Goal: Complete application form: Complete application form

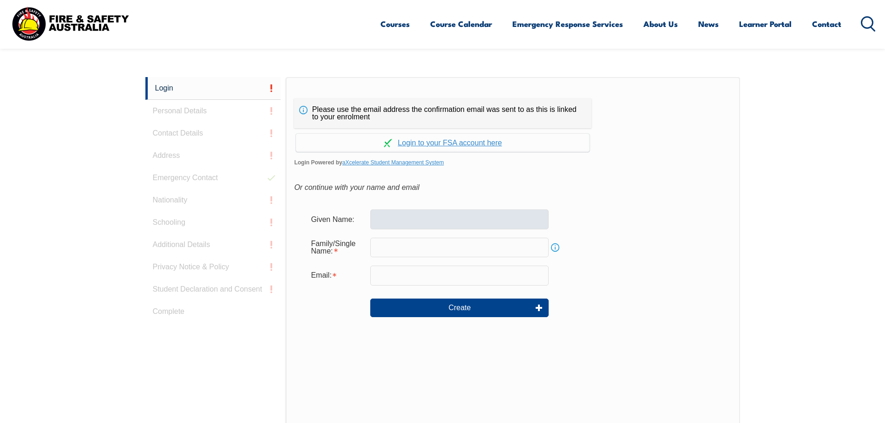
scroll to position [248, 0]
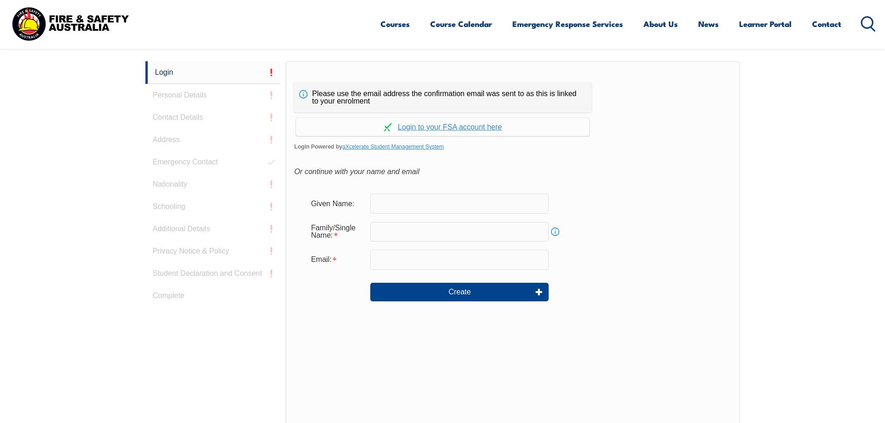
click at [415, 199] on input "text" at bounding box center [459, 204] width 178 height 20
type input "jar"
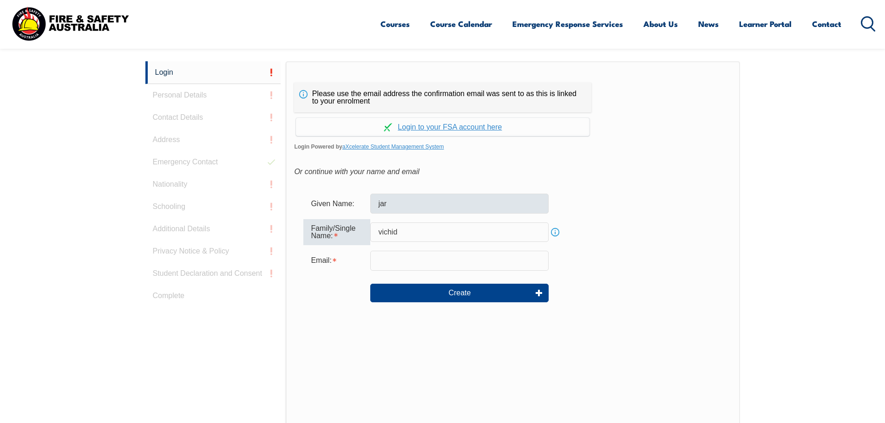
type input "vichid"
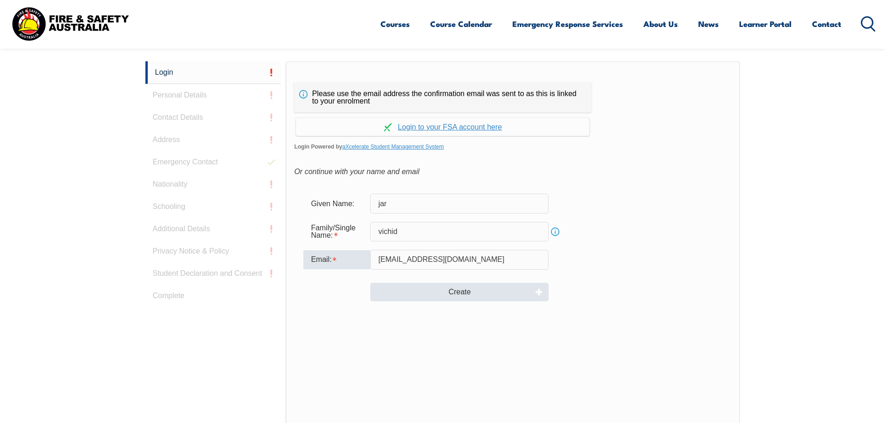
type input "[EMAIL_ADDRESS][DOMAIN_NAME]"
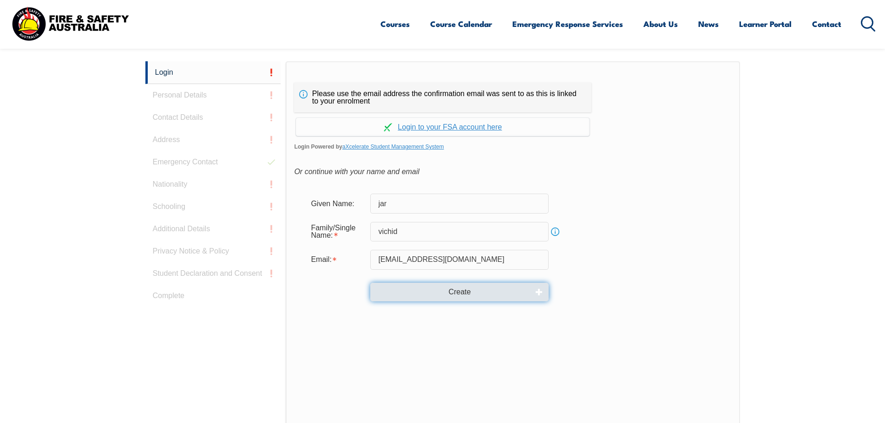
click at [476, 290] on button "Create" at bounding box center [459, 292] width 178 height 19
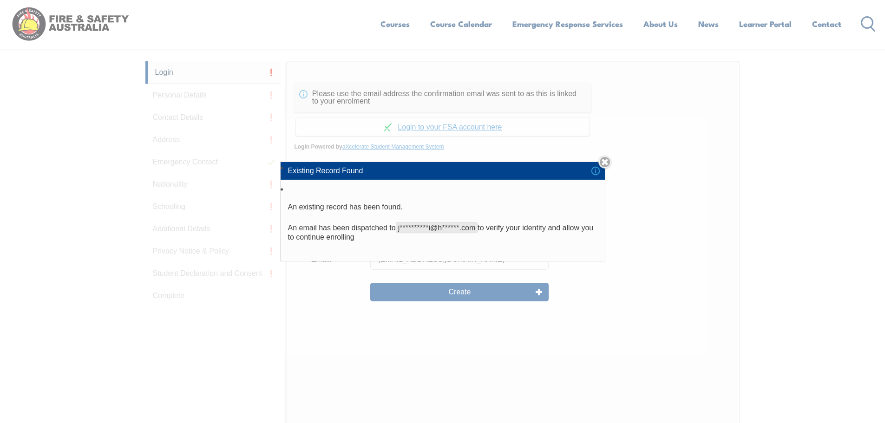
click at [441, 245] on li "**********" at bounding box center [443, 223] width 324 height 78
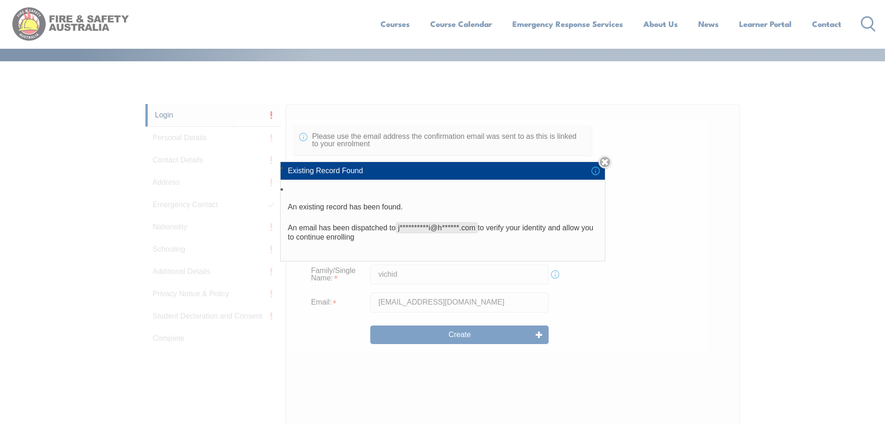
scroll to position [201, 0]
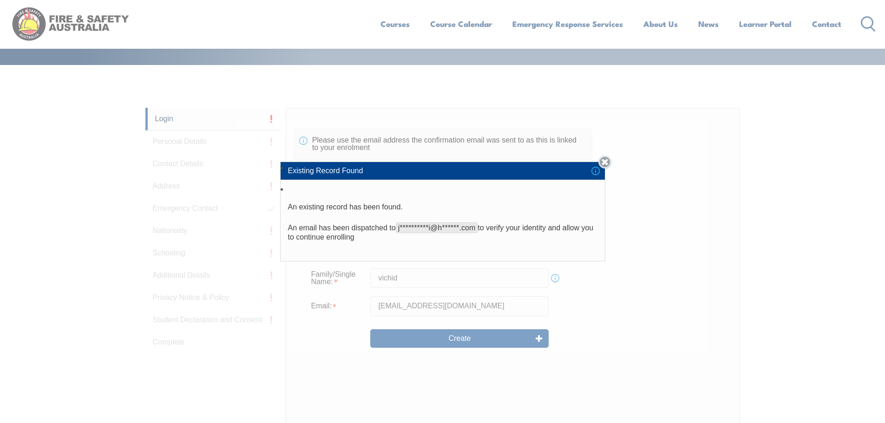
click at [608, 160] on link "Close" at bounding box center [604, 162] width 13 height 13
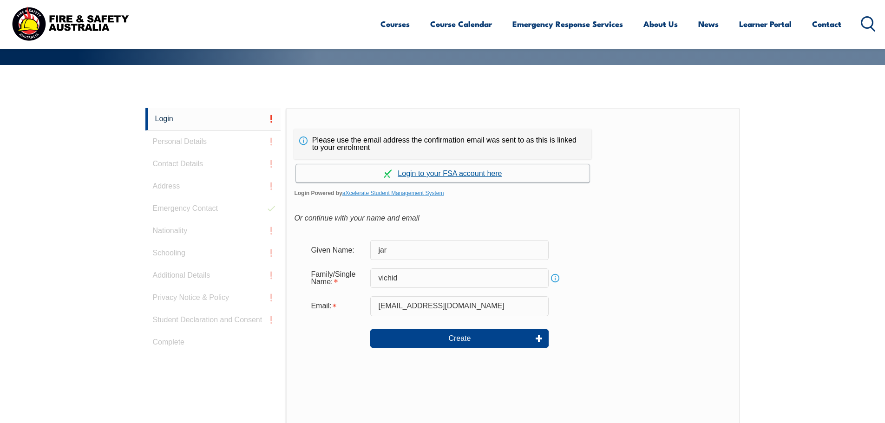
click at [472, 171] on link "Continue with aXcelerate" at bounding box center [443, 173] width 294 height 18
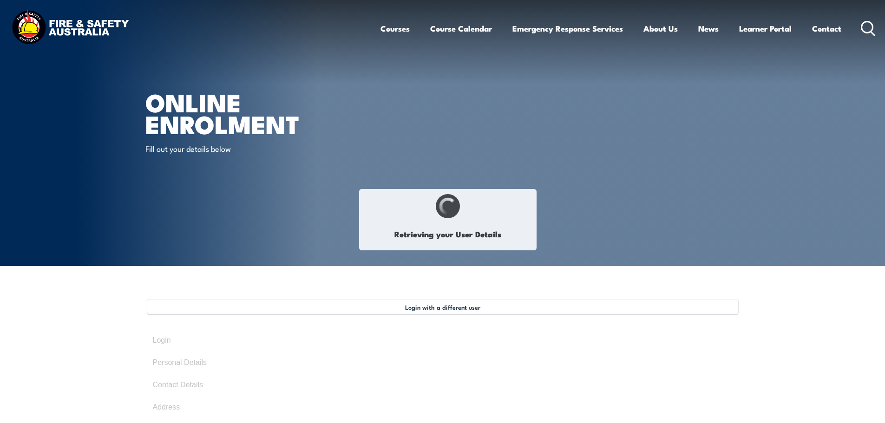
type input "Jar"
type input "Vichid"
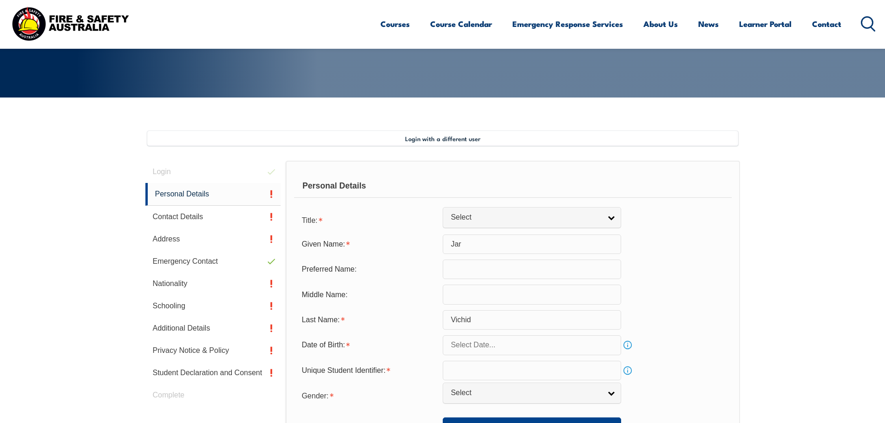
scroll to position [253, 0]
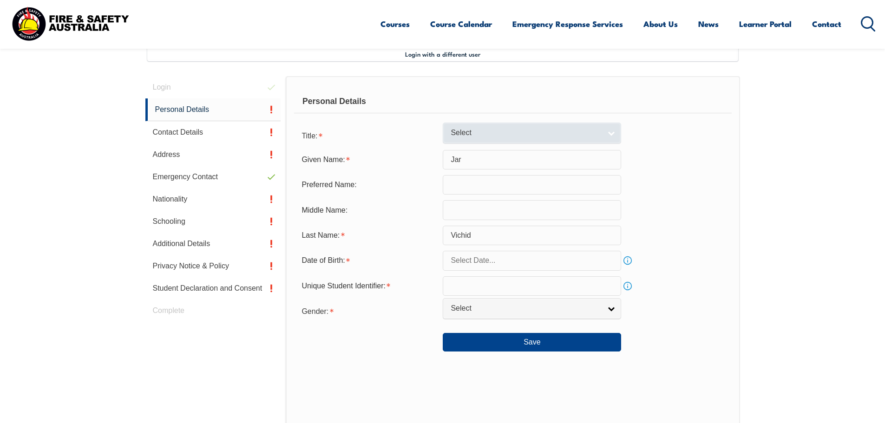
click at [545, 125] on link "Select" at bounding box center [532, 133] width 178 height 21
click at [512, 141] on link "Select" at bounding box center [532, 133] width 178 height 21
click at [520, 131] on span "Select" at bounding box center [526, 133] width 151 height 10
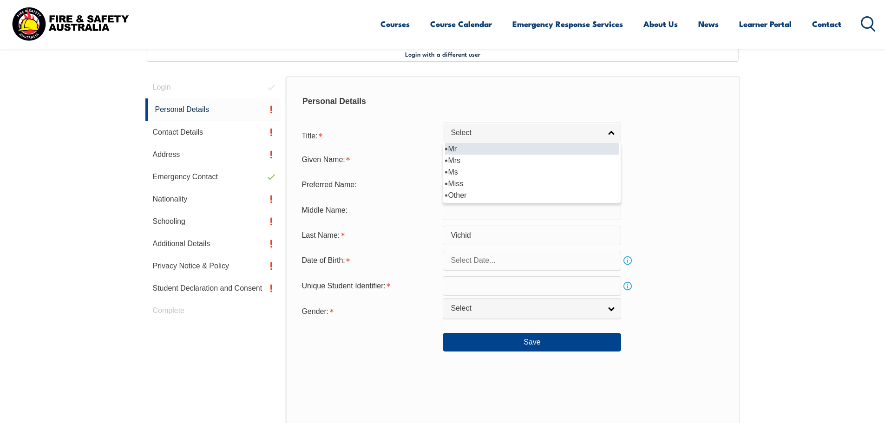
click at [508, 150] on li "Mr" at bounding box center [532, 149] width 174 height 12
select select "Mr"
click at [492, 186] on input "text" at bounding box center [532, 185] width 178 height 20
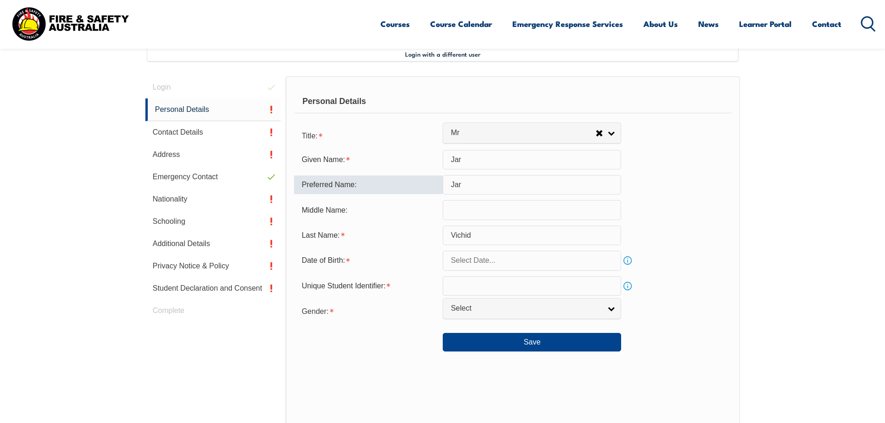
type input "Jar"
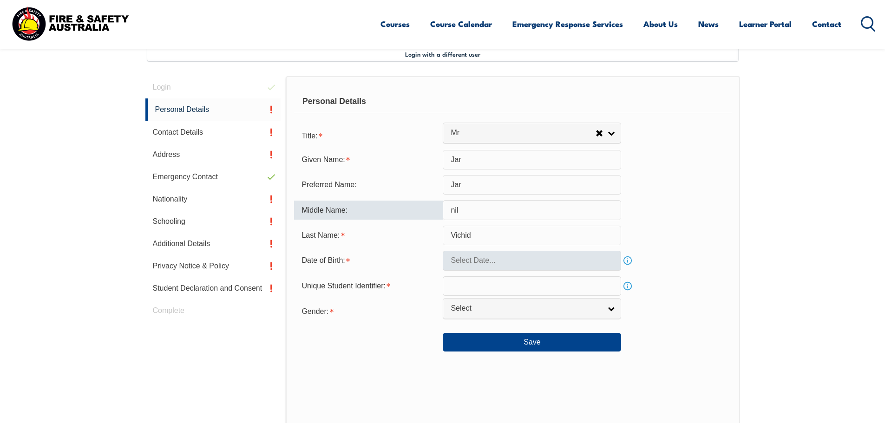
type input "nil"
click at [602, 260] on input "text" at bounding box center [532, 261] width 178 height 20
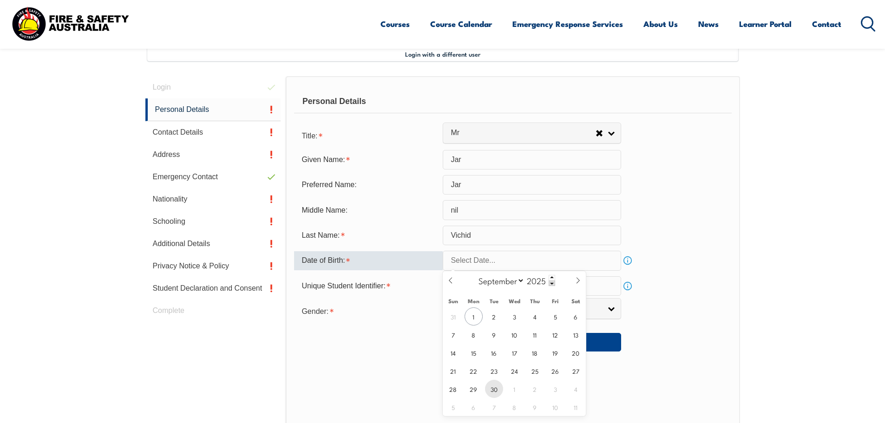
click at [497, 391] on span "30" at bounding box center [494, 389] width 18 height 18
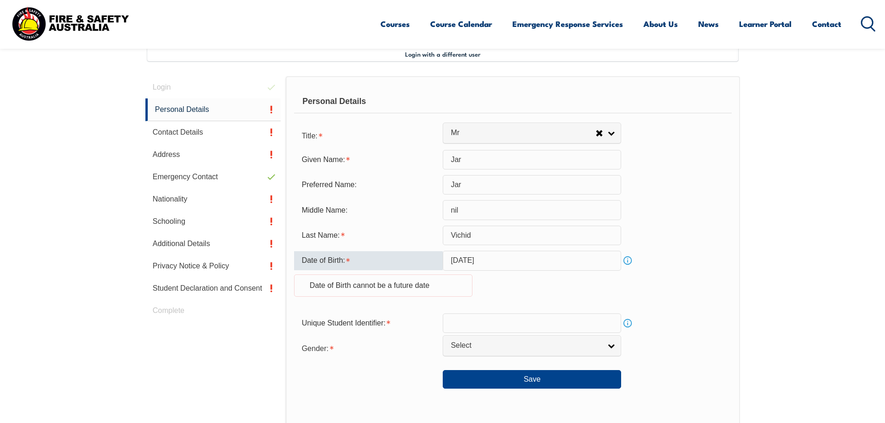
click at [514, 260] on input "[DATE]" at bounding box center [532, 261] width 178 height 20
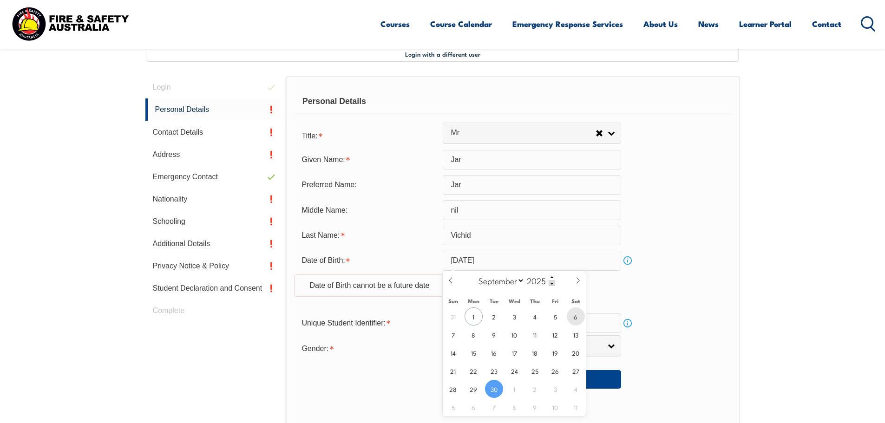
click at [574, 316] on span "6" at bounding box center [576, 317] width 18 height 18
type input "[DATE]"
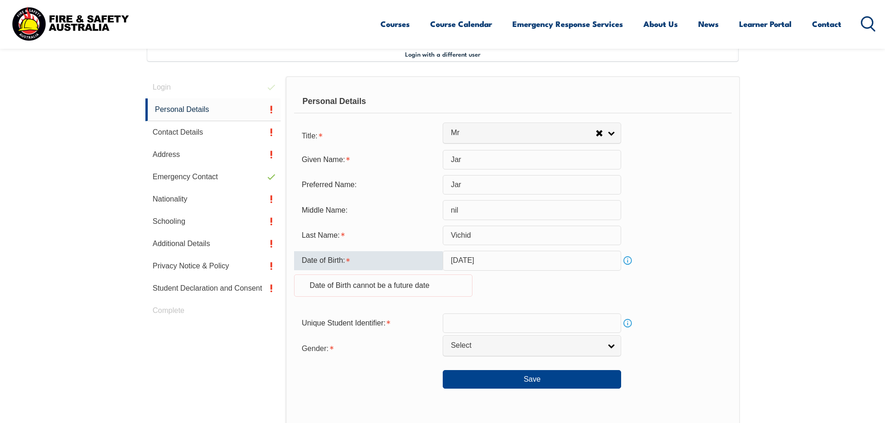
click at [472, 260] on input "[DATE]" at bounding box center [532, 261] width 178 height 20
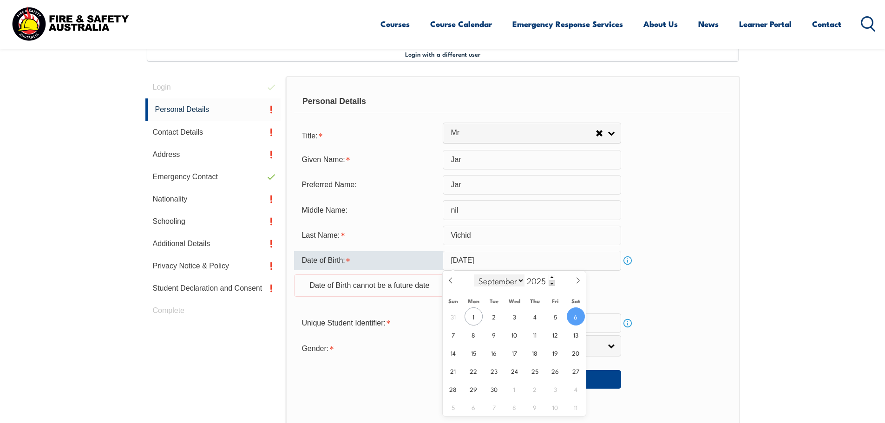
click at [520, 282] on select "January February March April May June July August September October November De…" at bounding box center [499, 281] width 51 height 12
select select "5"
click at [474, 275] on select "January February March April May June July August September October November De…" at bounding box center [499, 281] width 51 height 12
click at [515, 259] on input "[DATE]" at bounding box center [532, 261] width 178 height 20
click at [551, 278] on span at bounding box center [552, 278] width 7 height 6
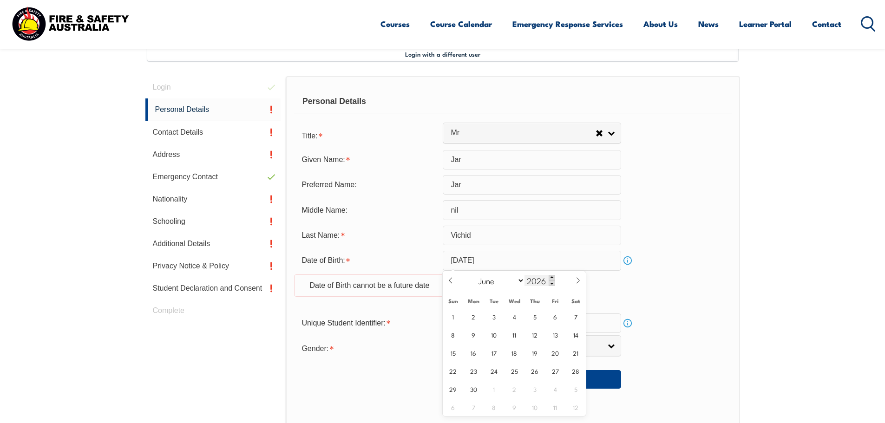
click at [551, 278] on span at bounding box center [552, 278] width 7 height 6
click at [552, 278] on span at bounding box center [552, 278] width 7 height 6
click at [553, 278] on span at bounding box center [552, 278] width 7 height 6
click at [552, 276] on span at bounding box center [552, 278] width 7 height 6
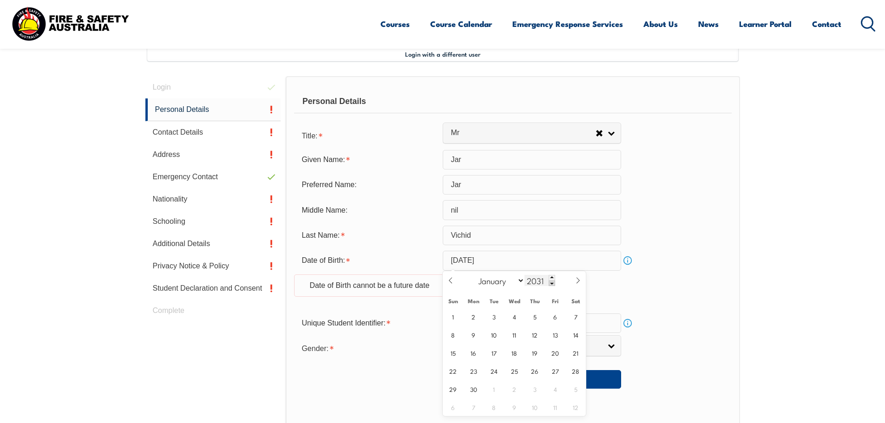
click at [550, 283] on span at bounding box center [552, 284] width 7 height 6
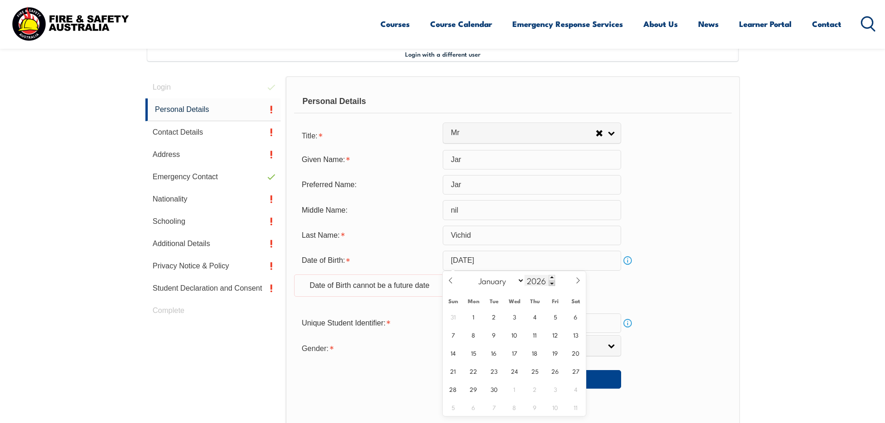
click at [550, 283] on span at bounding box center [552, 284] width 7 height 6
click at [542, 279] on input "2022" at bounding box center [540, 280] width 31 height 11
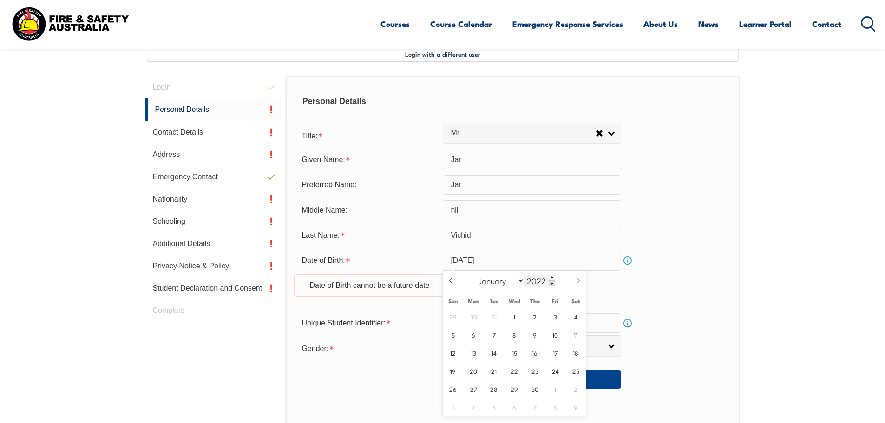
click at [541, 280] on input "2022" at bounding box center [540, 280] width 31 height 11
type input "1968"
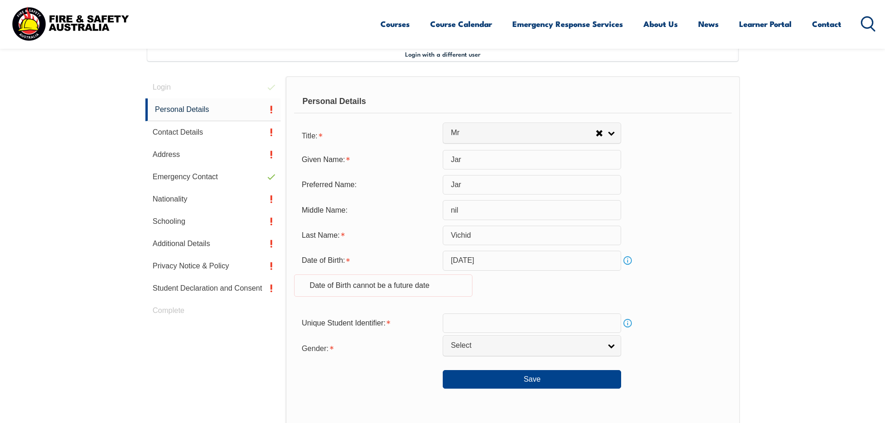
click at [607, 295] on div "Date of Birth: [DEMOGRAPHIC_DATA] Info Date of Birth cannot be a future date" at bounding box center [512, 279] width 437 height 57
click at [473, 262] on input "[DATE]" at bounding box center [532, 261] width 178 height 20
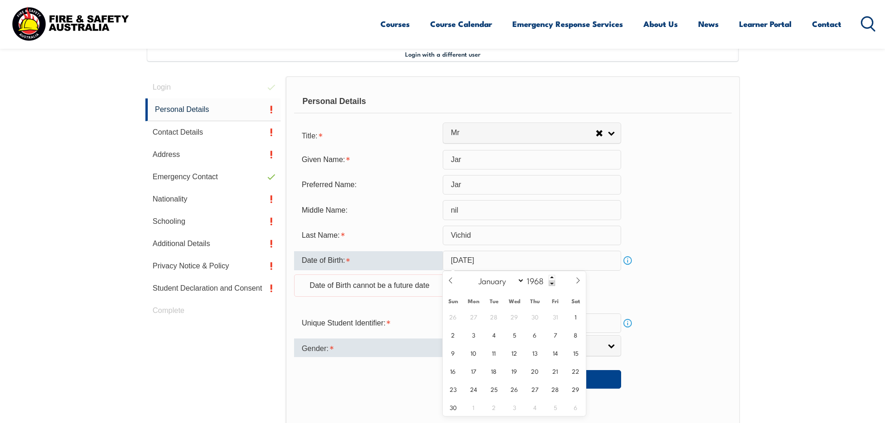
click at [411, 353] on div "Gender:" at bounding box center [368, 348] width 149 height 19
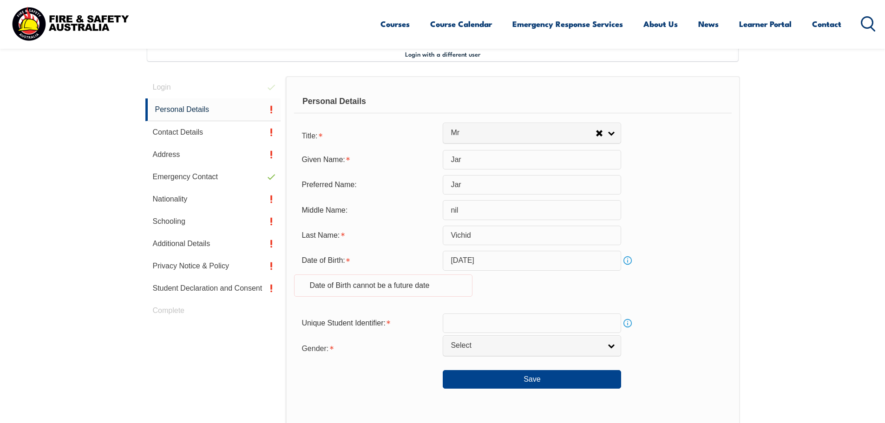
click at [581, 264] on input "[DATE]" at bounding box center [532, 261] width 178 height 20
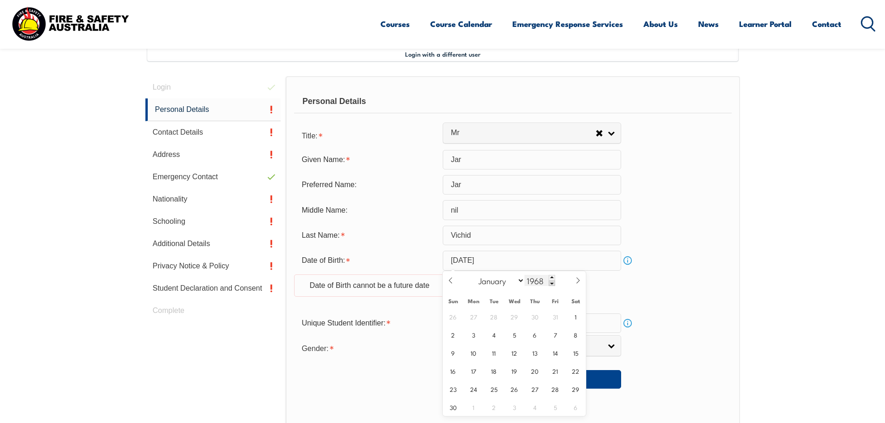
click at [532, 282] on input "1968" at bounding box center [540, 280] width 31 height 11
drag, startPoint x: 672, startPoint y: 296, endPoint x: 661, endPoint y: 303, distance: 13.1
click at [672, 296] on div "Date of Birth: [DEMOGRAPHIC_DATA] Info Date of Birth cannot be a future date" at bounding box center [512, 279] width 437 height 57
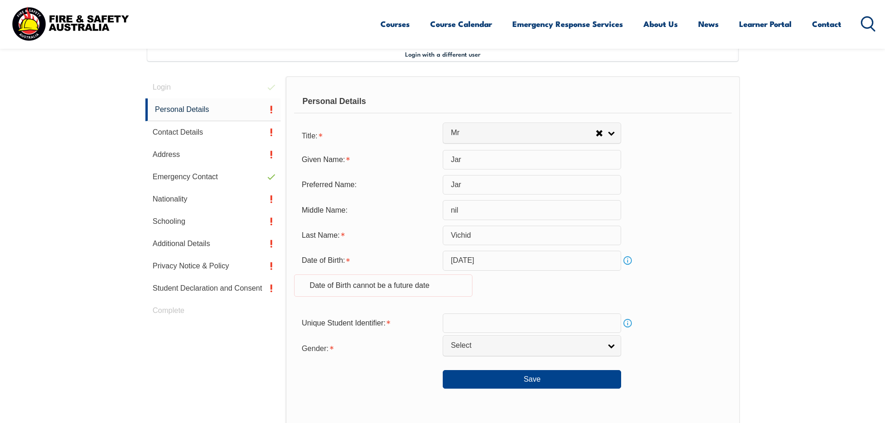
click at [482, 263] on input "[DATE]" at bounding box center [532, 261] width 178 height 20
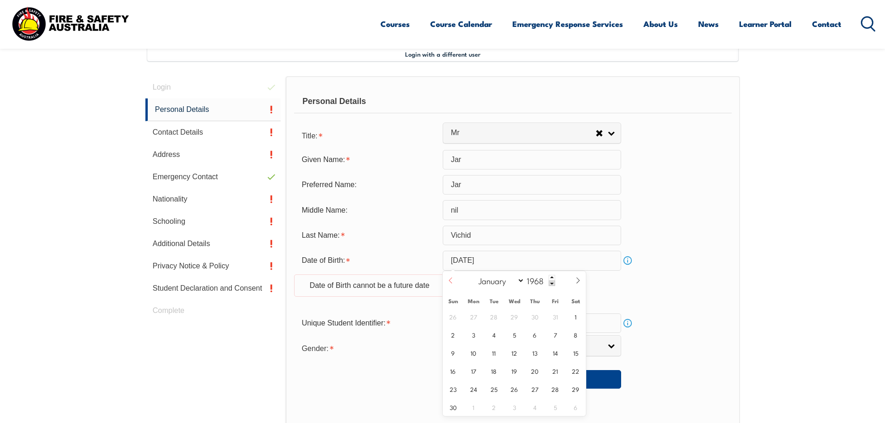
click at [449, 280] on icon at bounding box center [450, 280] width 7 height 7
click at [521, 285] on select "January February March April May June July August September October November De…" at bounding box center [499, 281] width 51 height 12
click at [522, 281] on select "January February March April May June July August September October November De…" at bounding box center [499, 281] width 51 height 12
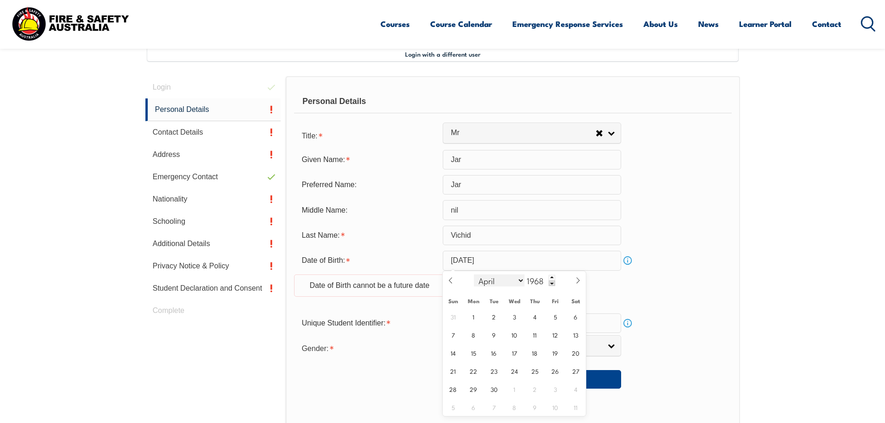
select select "5"
click at [474, 275] on select "January February March April May June July August September October November De…" at bounding box center [499, 281] width 51 height 12
click at [456, 408] on span "30" at bounding box center [453, 407] width 18 height 18
type input "[DATE]"
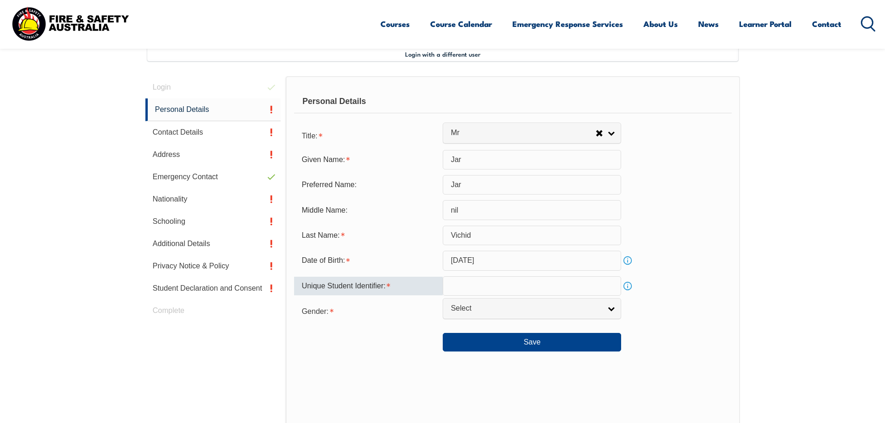
click at [506, 282] on input "text" at bounding box center [532, 286] width 178 height 20
click at [597, 315] on link "Select" at bounding box center [532, 308] width 178 height 21
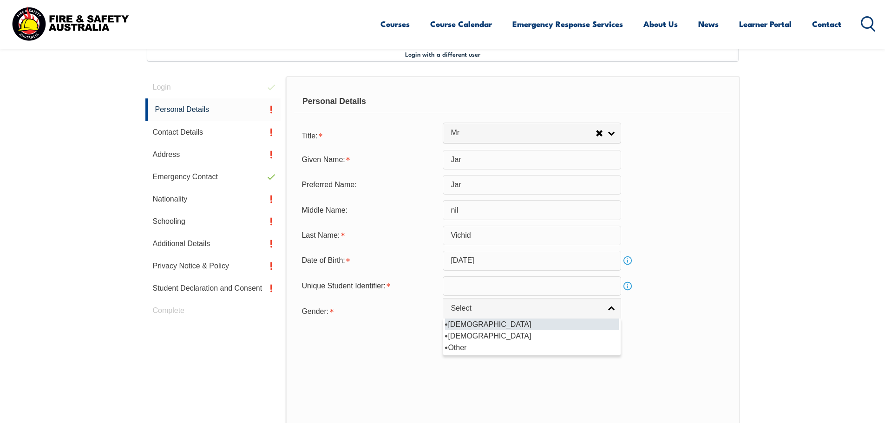
click at [476, 322] on li "[DEMOGRAPHIC_DATA]" at bounding box center [532, 325] width 174 height 12
select select "M"
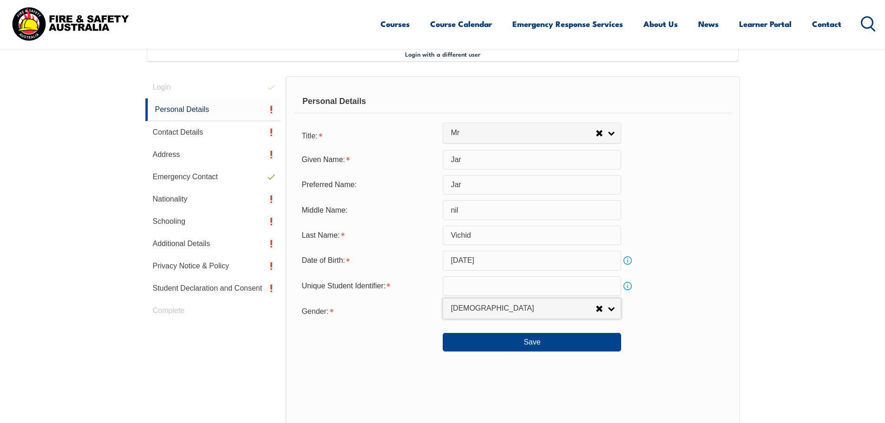
click at [379, 337] on div at bounding box center [368, 339] width 149 height 10
click at [539, 292] on input "text" at bounding box center [532, 286] width 178 height 20
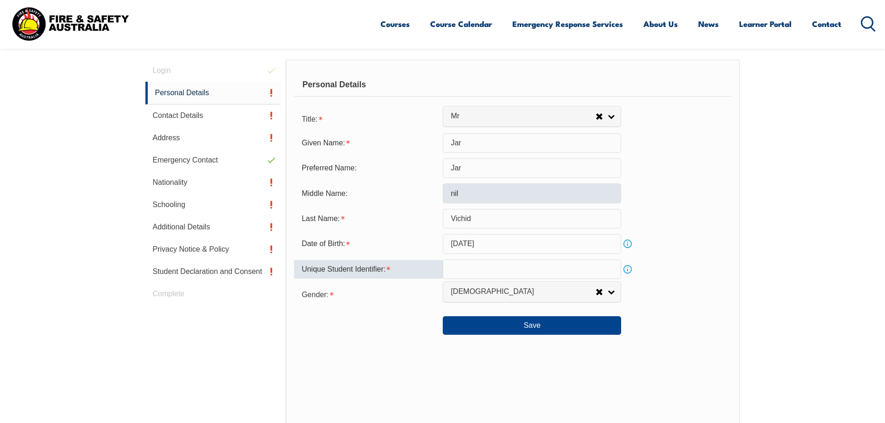
scroll to position [279, 0]
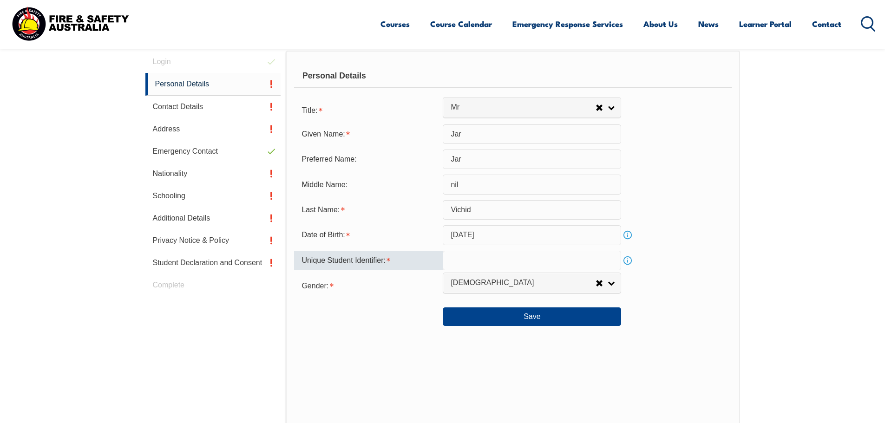
click at [479, 262] on input "text" at bounding box center [532, 261] width 178 height 20
click at [506, 255] on input "text" at bounding box center [532, 261] width 178 height 20
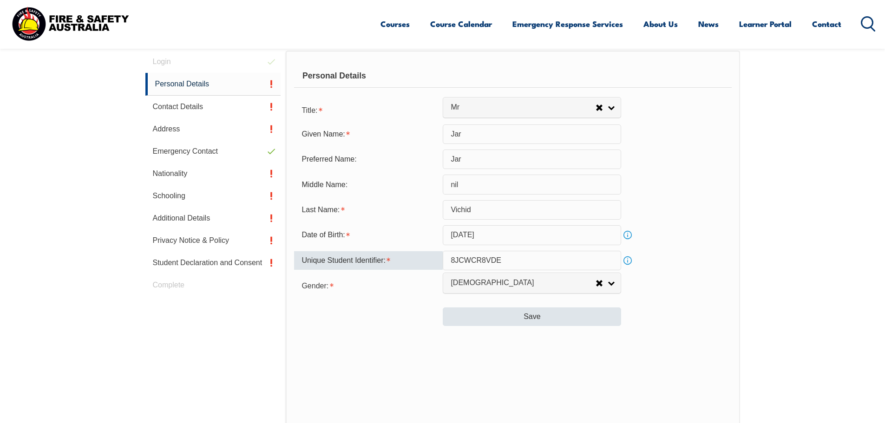
type input "8JCWCR8VDE"
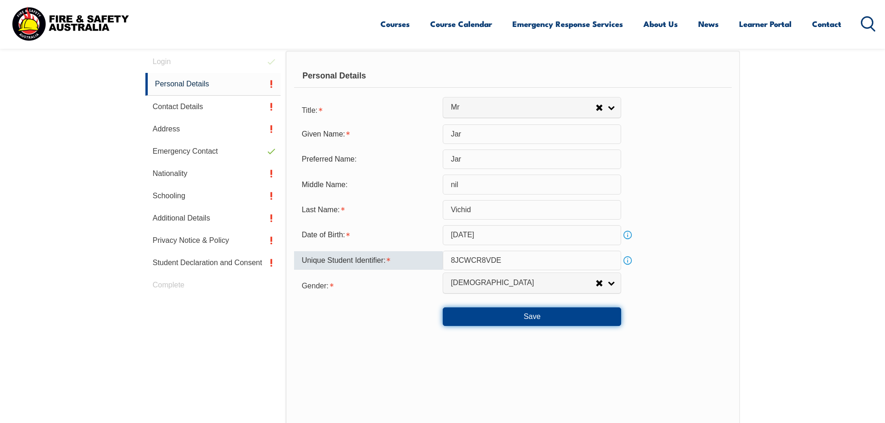
click at [553, 315] on button "Save" at bounding box center [532, 317] width 178 height 19
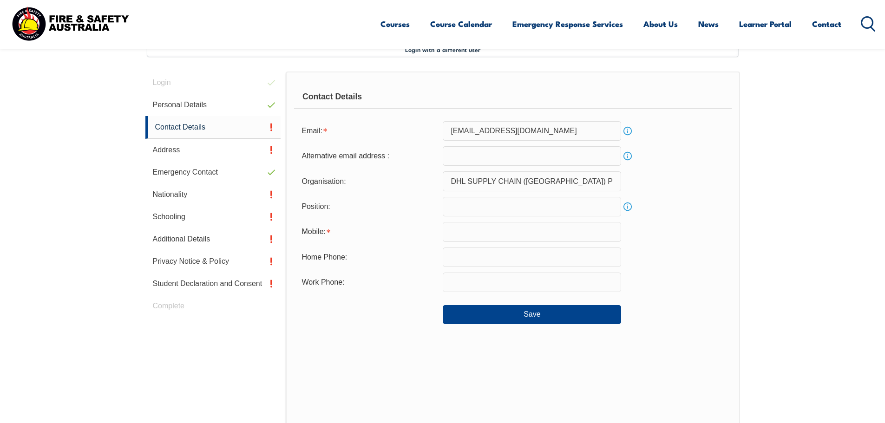
scroll to position [253, 0]
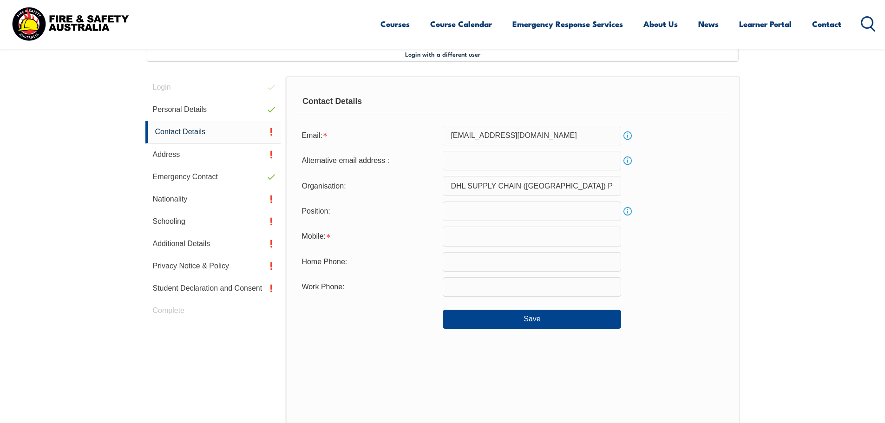
click at [532, 211] on input "text" at bounding box center [532, 212] width 178 height 20
click at [527, 213] on input "text" at bounding box center [532, 212] width 178 height 20
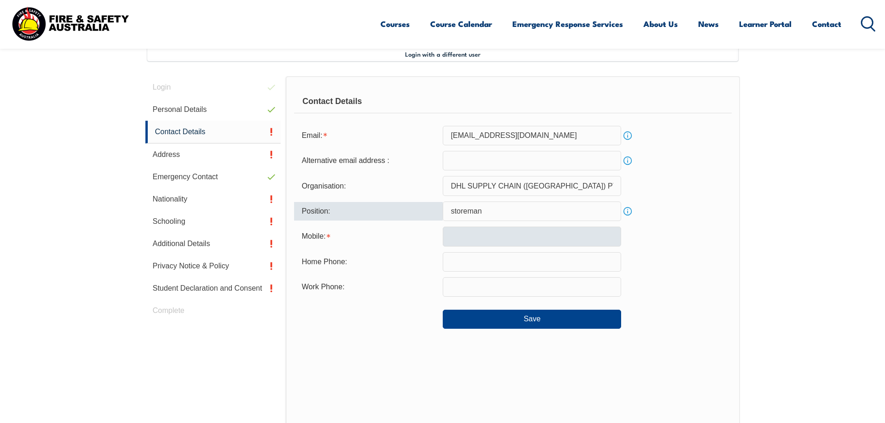
type input "storeman"
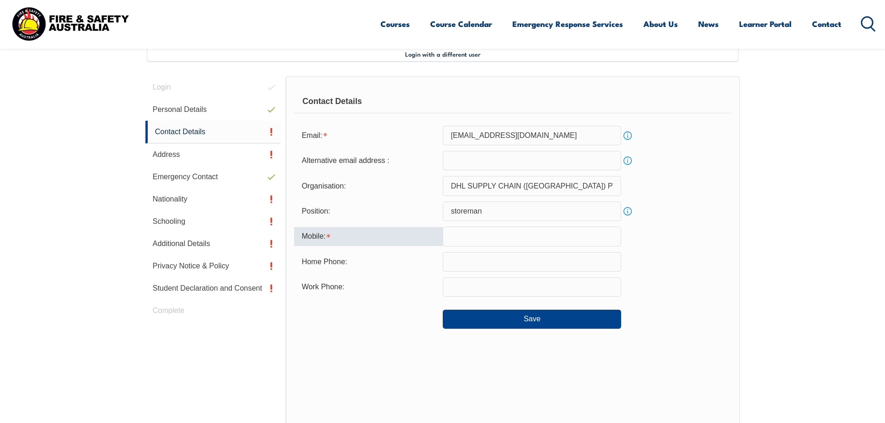
click at [520, 233] on input "text" at bounding box center [532, 237] width 178 height 20
type input "0451993733"
click at [504, 267] on input "text" at bounding box center [532, 262] width 178 height 20
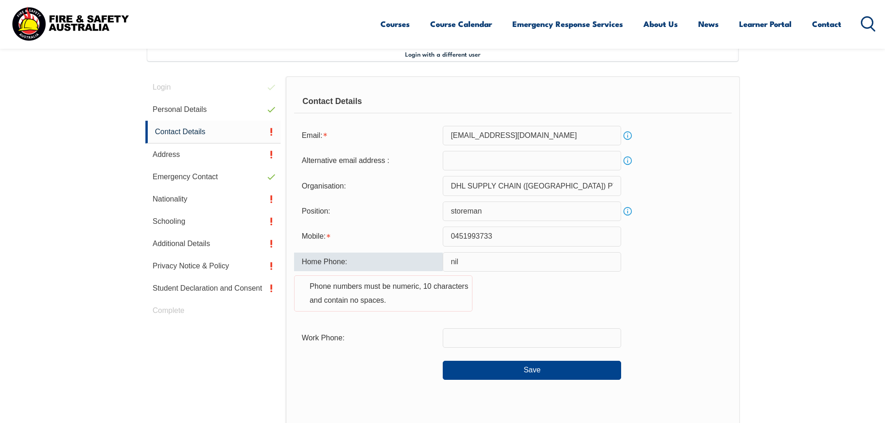
click at [543, 301] on div "Home Phone: nil Phone numbers must be numeric, 10 characters and contain no spa…" at bounding box center [512, 287] width 437 height 71
click at [482, 265] on input "nil" at bounding box center [532, 262] width 178 height 20
type input "n"
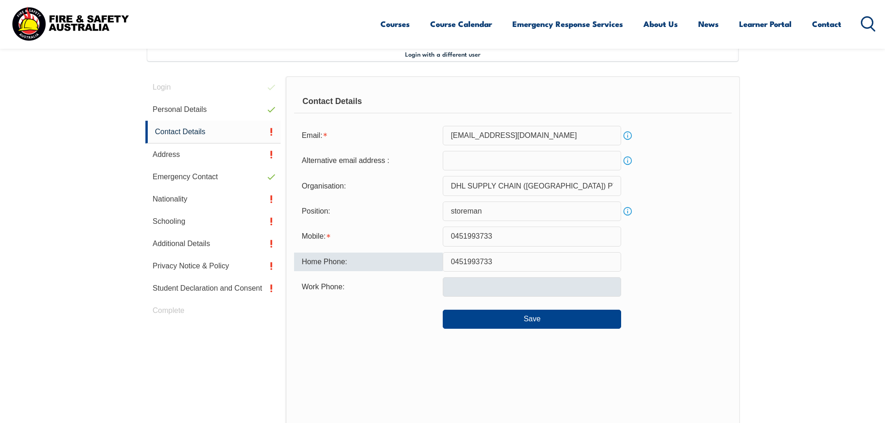
type input "0451993733"
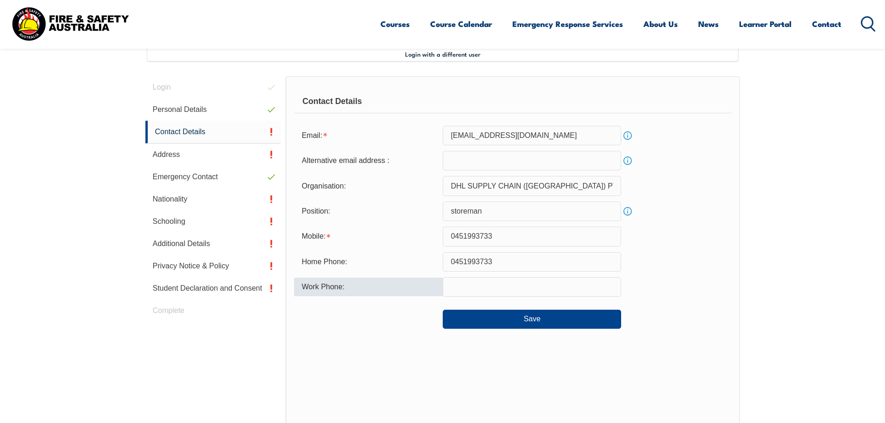
click at [479, 289] on input "text" at bounding box center [532, 287] width 178 height 20
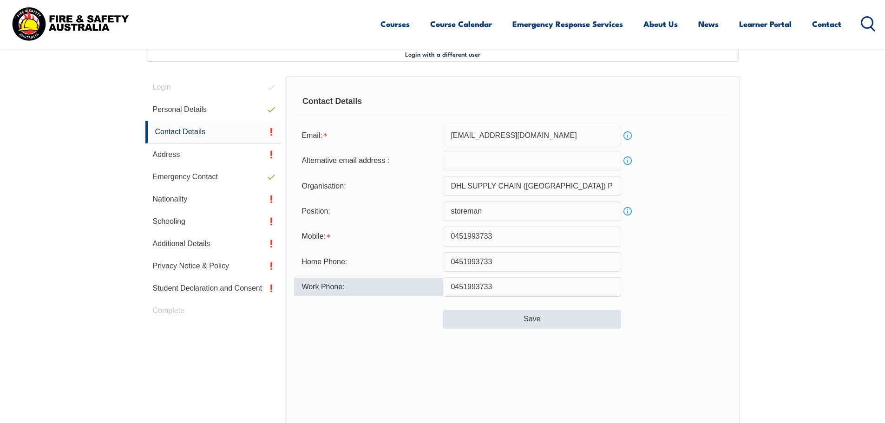
type input "0451993733"
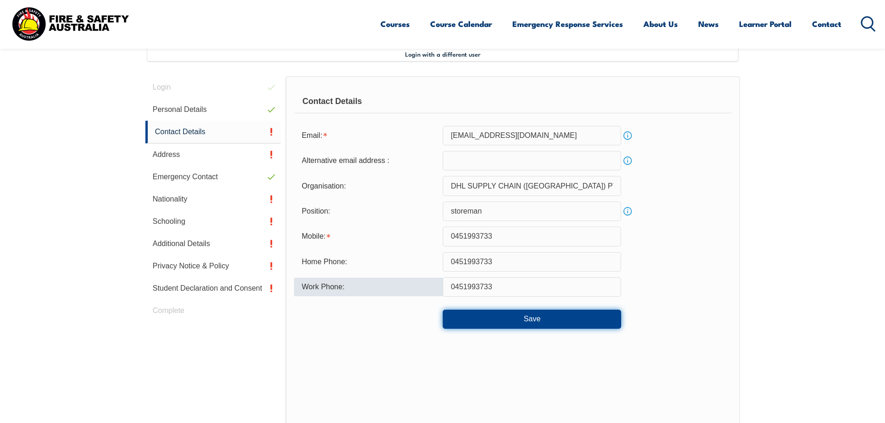
click at [557, 318] on button "Save" at bounding box center [532, 319] width 178 height 19
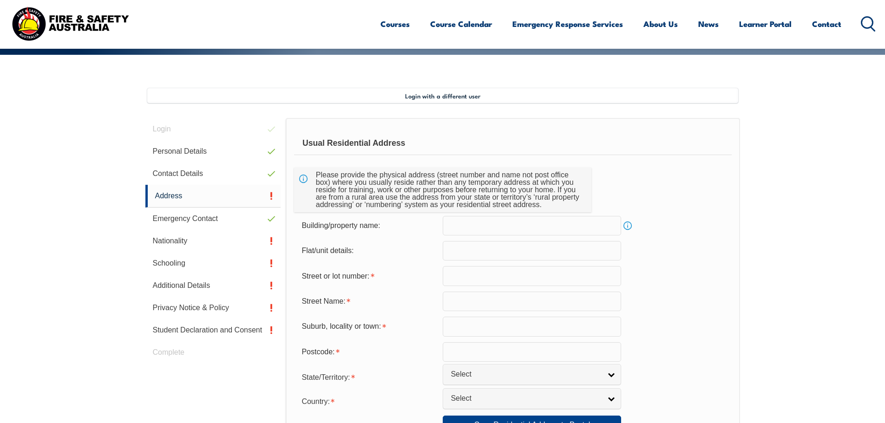
scroll to position [207, 0]
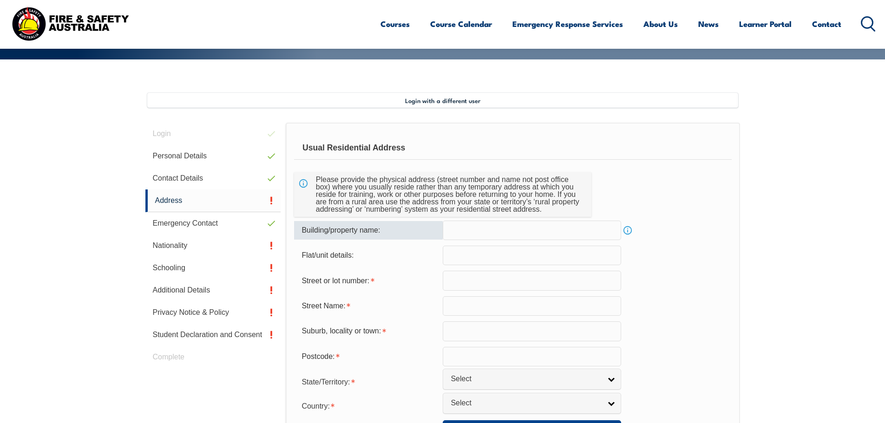
click at [528, 226] on input "text" at bounding box center [532, 231] width 178 height 20
click at [497, 280] on input "text" at bounding box center [532, 281] width 178 height 20
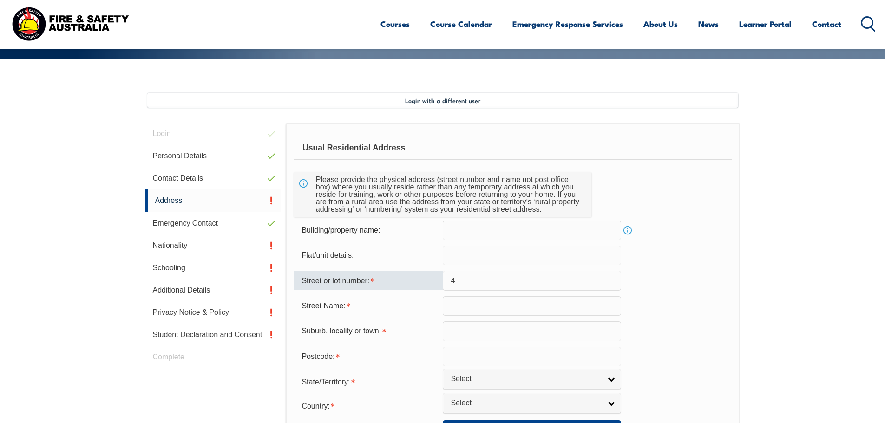
click at [498, 276] on input "4" at bounding box center [532, 281] width 178 height 20
click at [493, 282] on input "4" at bounding box center [532, 281] width 178 height 20
type input "4"
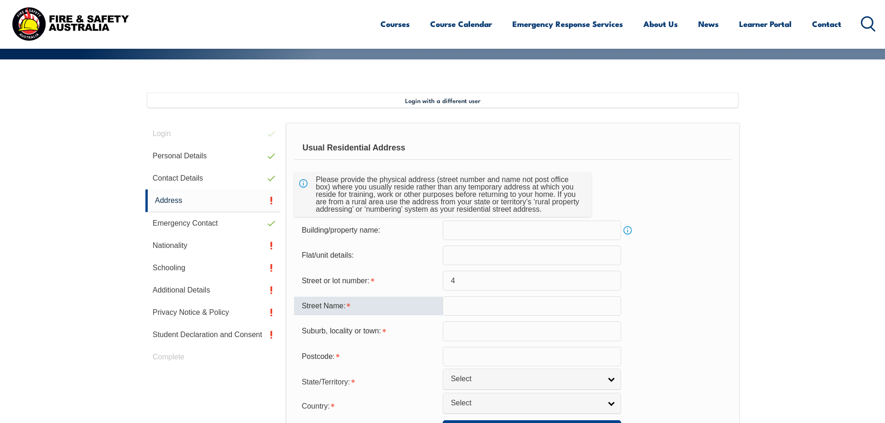
click at [494, 309] on input "text" at bounding box center [532, 306] width 178 height 20
type input "angus place"
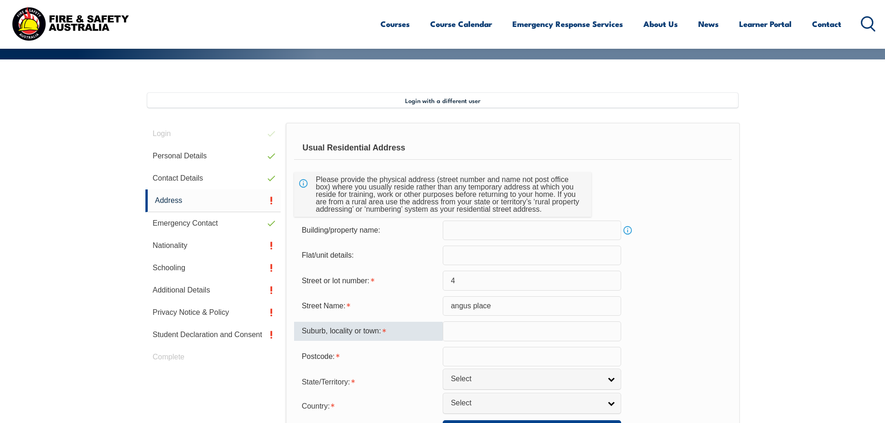
click at [482, 335] on input "text" at bounding box center [532, 332] width 178 height 20
type input "[PERSON_NAME]"
click at [481, 358] on input "text" at bounding box center [532, 357] width 178 height 20
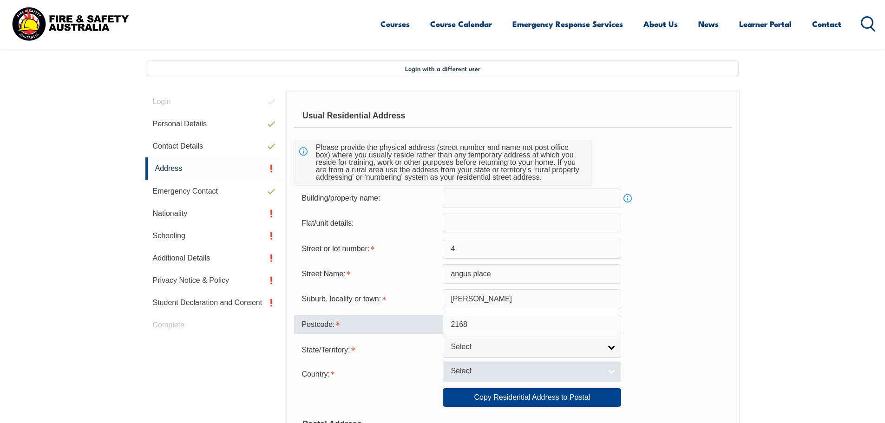
scroll to position [300, 0]
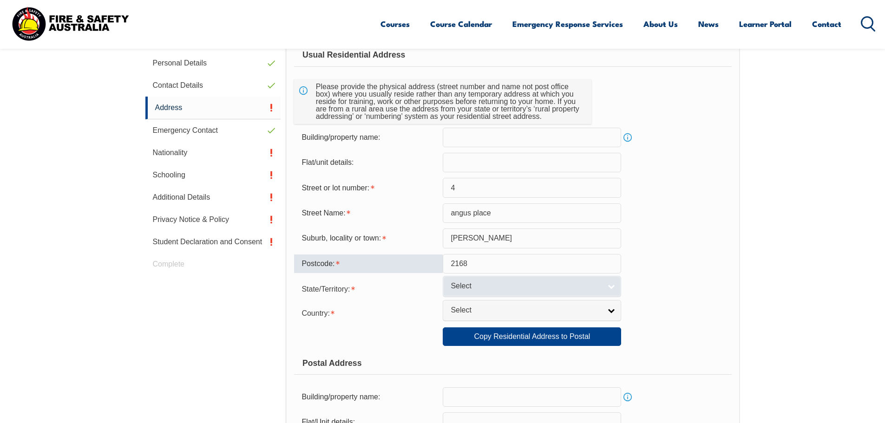
type input "2168"
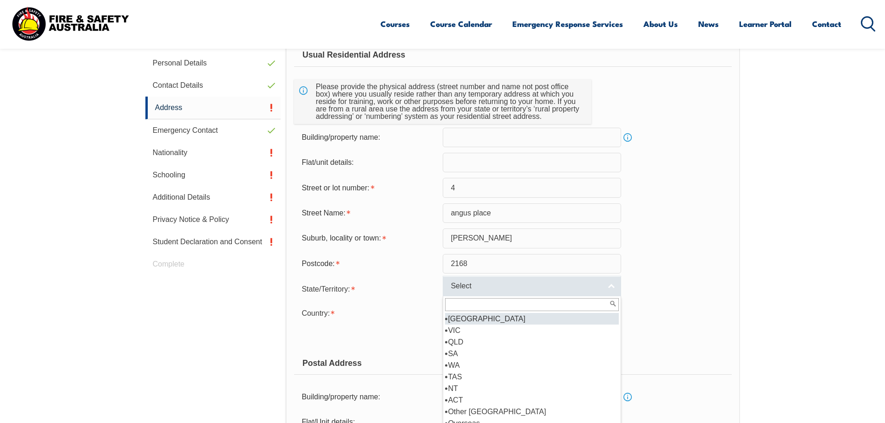
click at [598, 287] on span "Select" at bounding box center [526, 287] width 151 height 10
click at [472, 319] on li "[GEOGRAPHIC_DATA]" at bounding box center [532, 319] width 174 height 12
select select "[GEOGRAPHIC_DATA]"
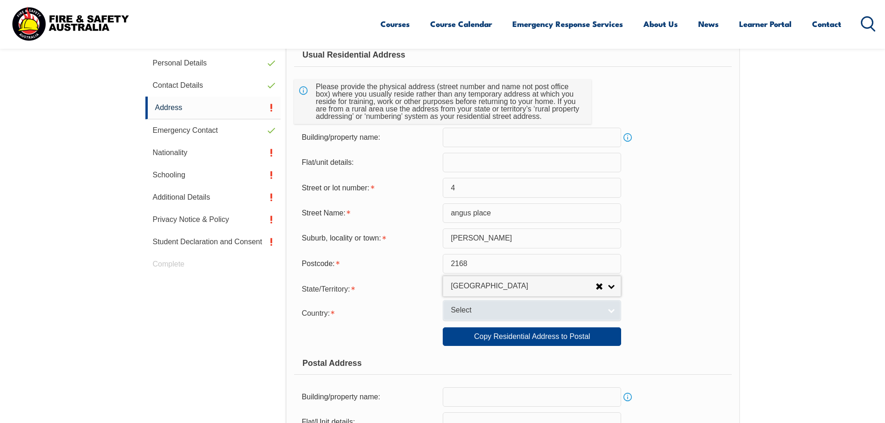
click at [554, 306] on span "Select" at bounding box center [526, 311] width 151 height 10
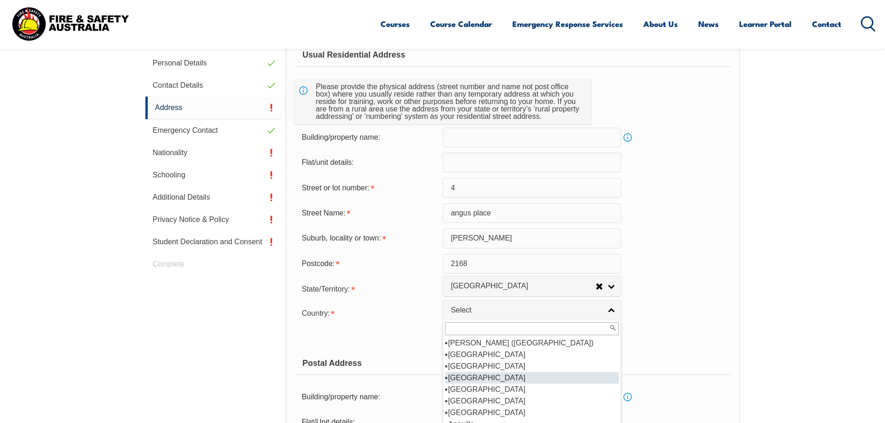
scroll to position [93, 0]
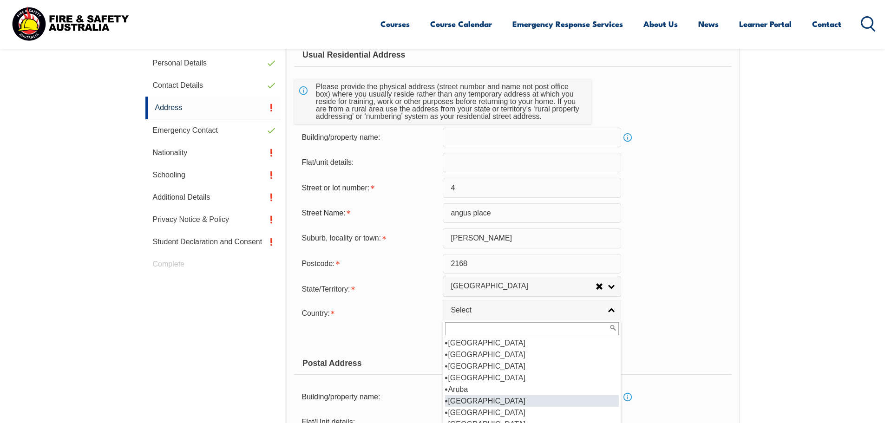
click at [484, 401] on li "[GEOGRAPHIC_DATA]" at bounding box center [532, 401] width 174 height 12
select select "1101"
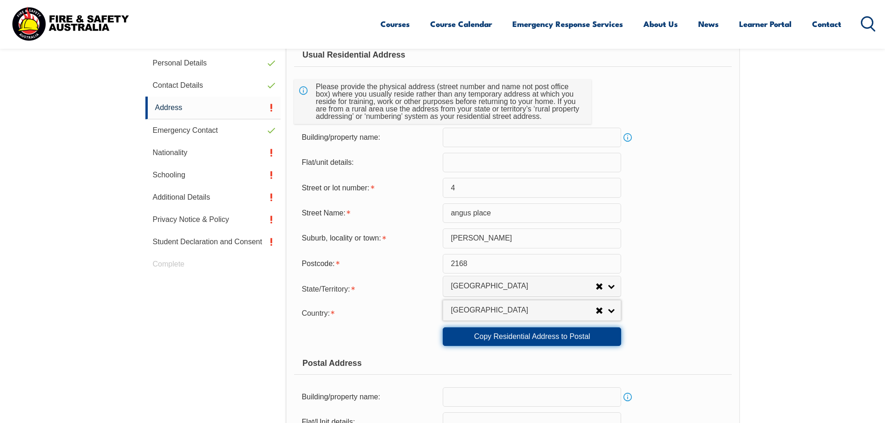
click at [514, 337] on link "Copy Residential Address to Postal" at bounding box center [532, 337] width 178 height 19
type input "4"
type input "angus place"
type input "[PERSON_NAME]"
select select "[GEOGRAPHIC_DATA]"
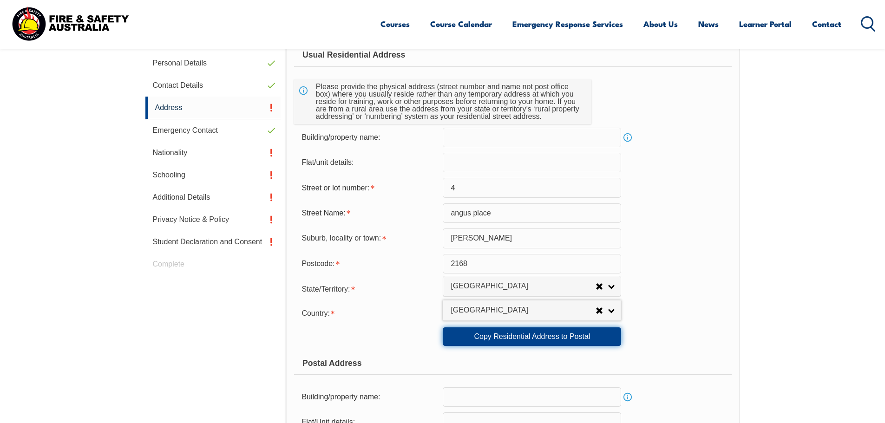
type input "2168"
select select "1101"
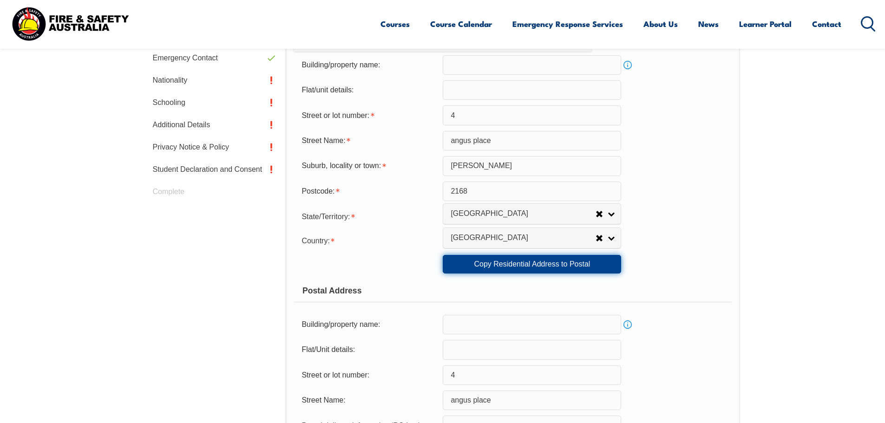
scroll to position [393, 0]
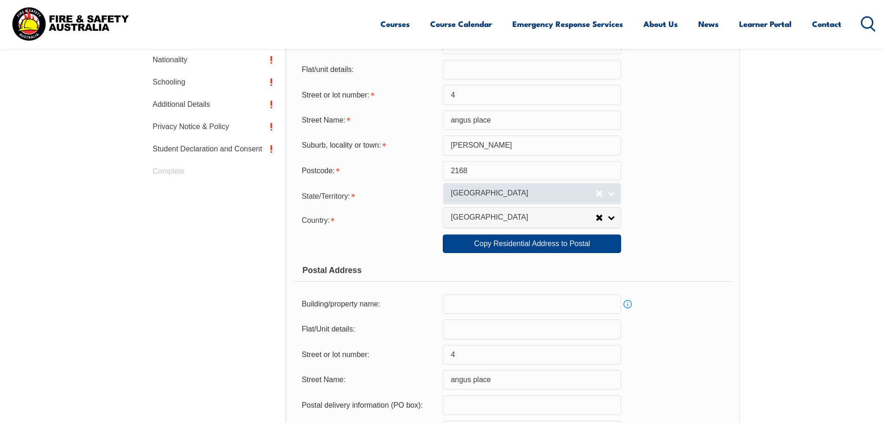
click at [611, 196] on link "[GEOGRAPHIC_DATA]" at bounding box center [532, 193] width 178 height 21
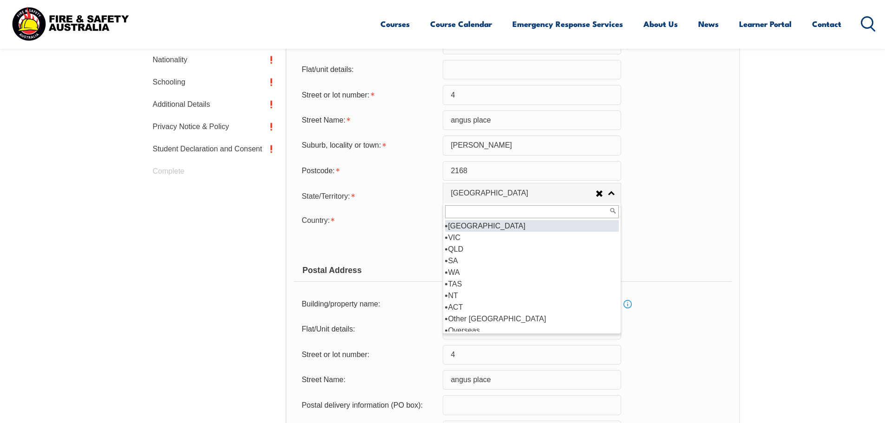
click at [495, 227] on li "[GEOGRAPHIC_DATA]" at bounding box center [532, 226] width 174 height 12
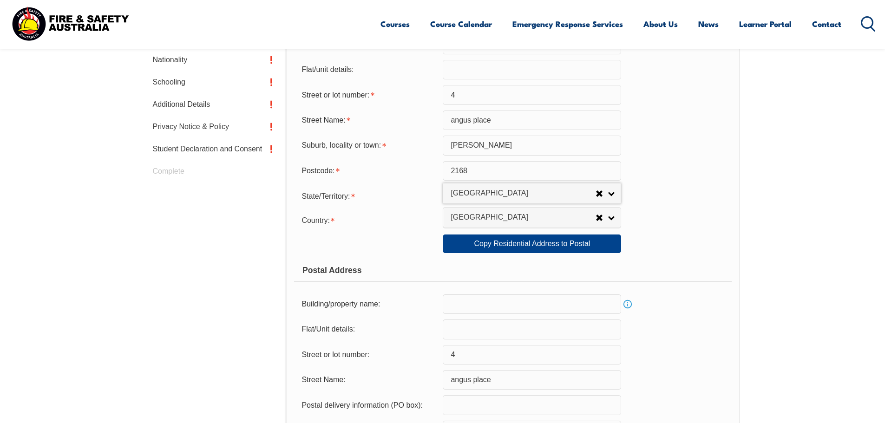
click at [678, 226] on div "Country: [GEOGRAPHIC_DATA] ([GEOGRAPHIC_DATA]) [GEOGRAPHIC_DATA] [GEOGRAPHIC_DA…" at bounding box center [512, 219] width 437 height 19
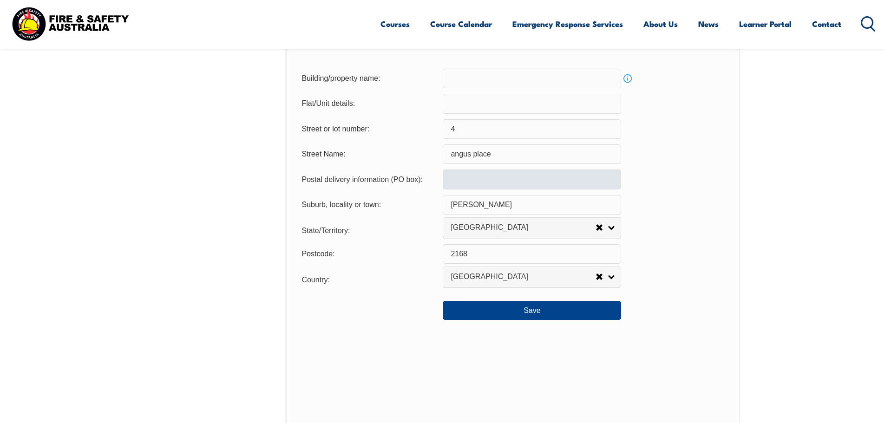
scroll to position [625, 0]
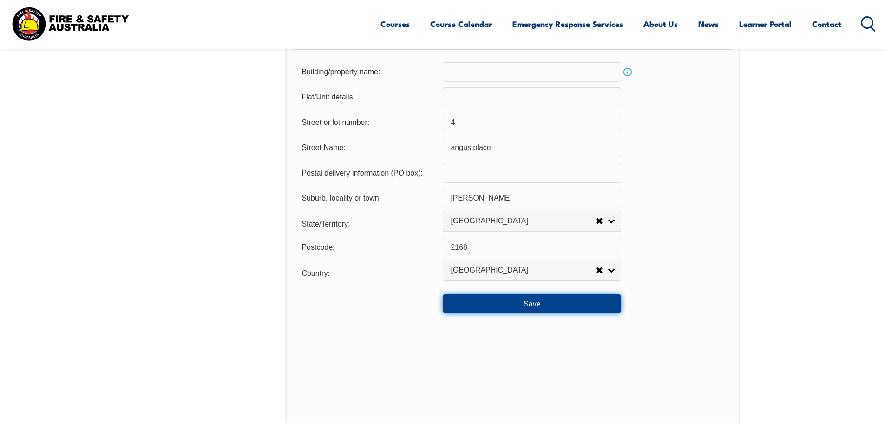
click at [542, 309] on button "Save" at bounding box center [532, 304] width 178 height 19
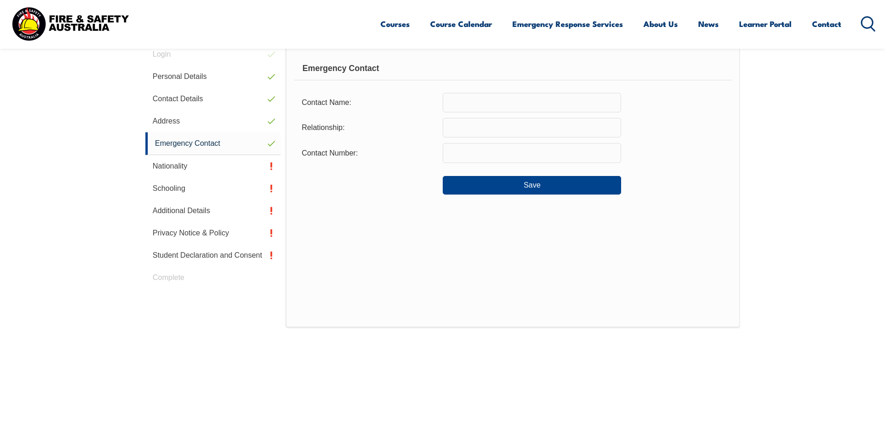
scroll to position [253, 0]
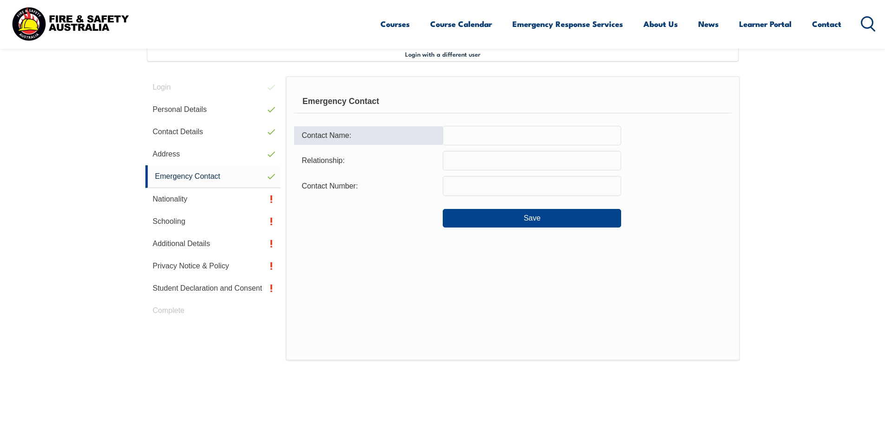
click at [519, 135] on input "text" at bounding box center [532, 136] width 178 height 20
type input "0449259294"
click at [504, 157] on input "text" at bounding box center [532, 161] width 178 height 20
click at [486, 138] on input "0449259294" at bounding box center [532, 136] width 178 height 20
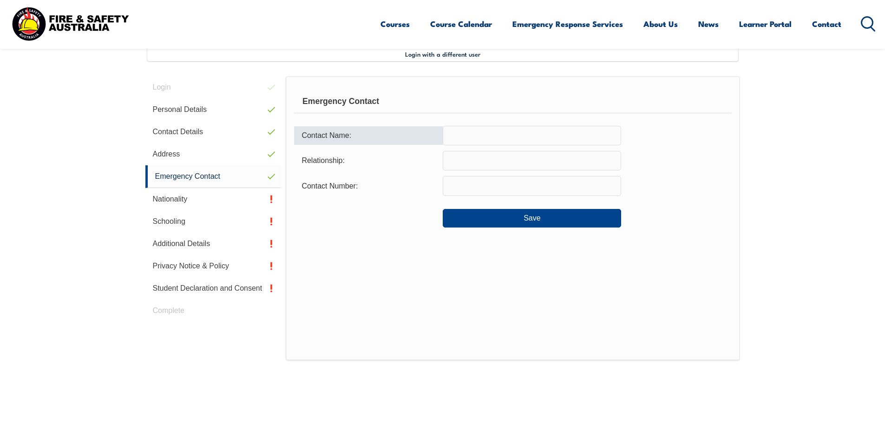
click at [499, 188] on input "text" at bounding box center [532, 186] width 178 height 20
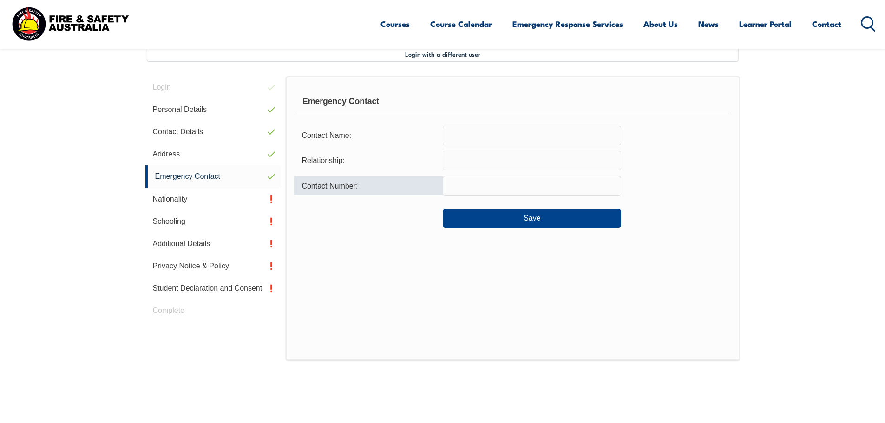
paste input "0449259294"
type input "0449259294"
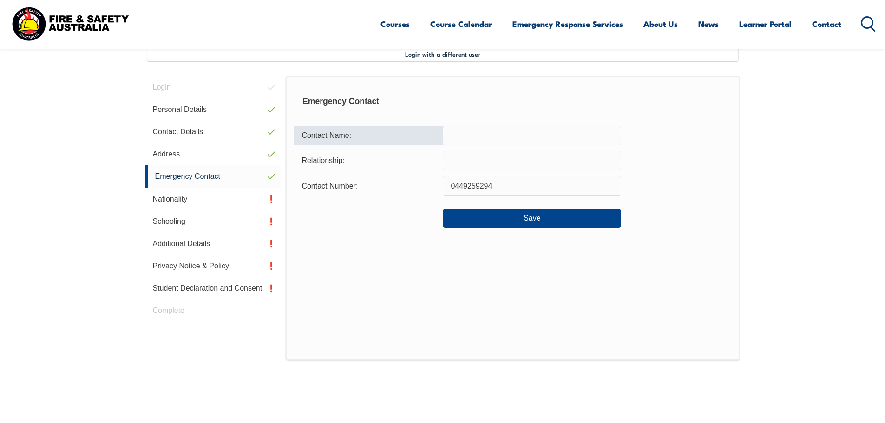
click at [483, 134] on input "text" at bounding box center [532, 136] width 178 height 20
type input "[PERSON_NAME]"
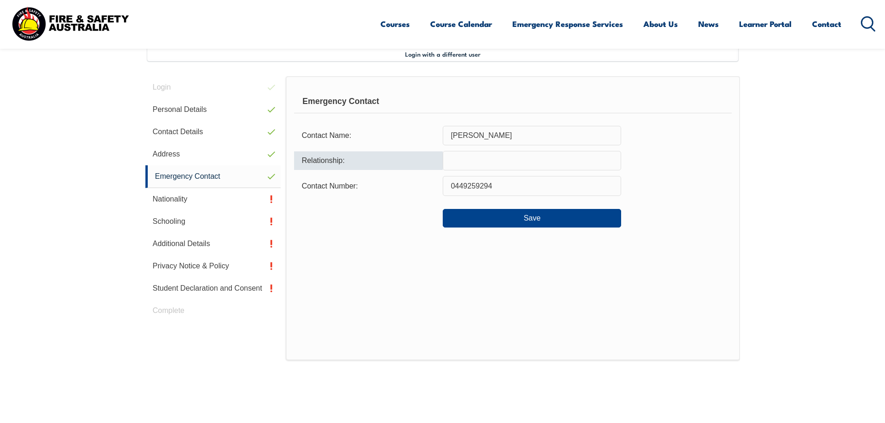
click at [545, 163] on input "text" at bounding box center [532, 161] width 178 height 20
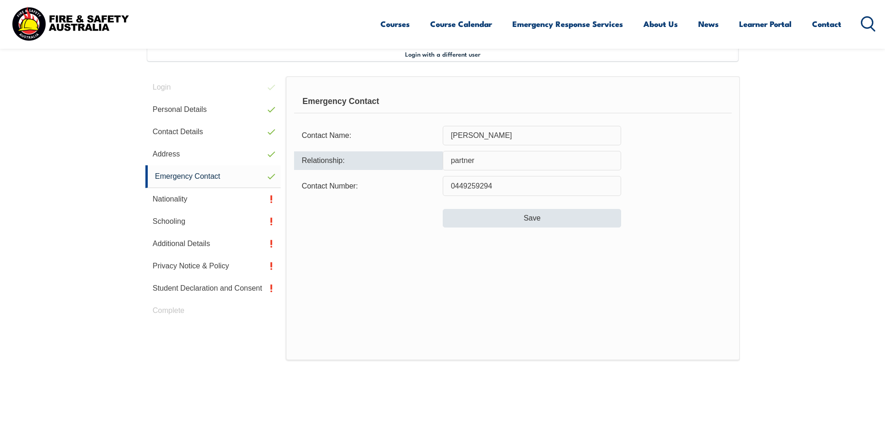
type input "partner"
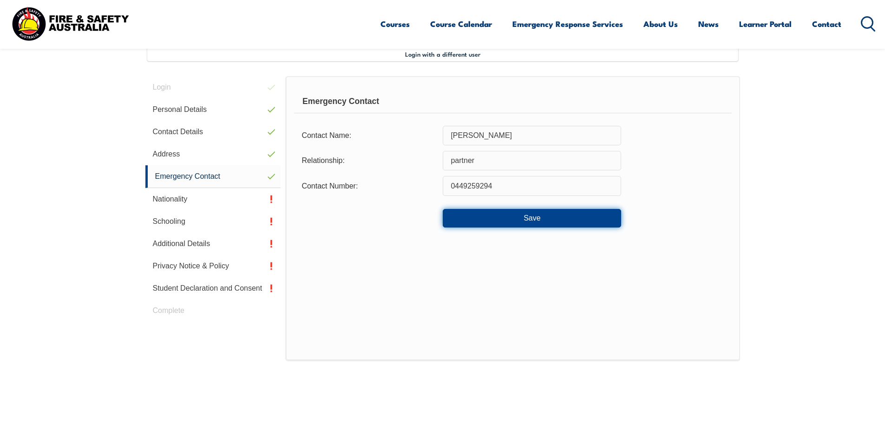
click at [553, 216] on button "Save" at bounding box center [532, 218] width 178 height 19
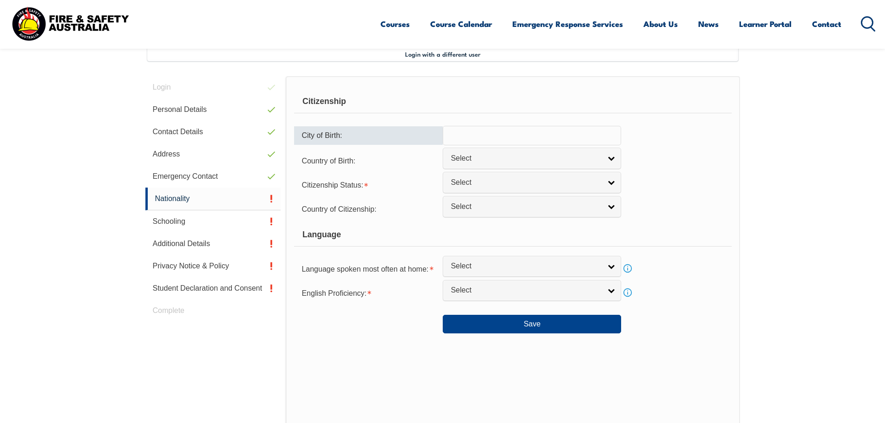
click at [550, 136] on input "text" at bounding box center [532, 136] width 178 height 20
type input "[GEOGRAPHIC_DATA]"
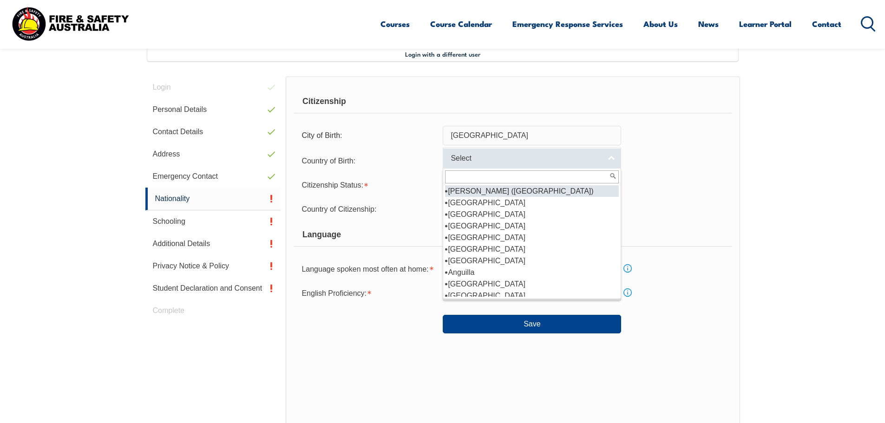
click at [516, 158] on span "Select" at bounding box center [526, 159] width 151 height 10
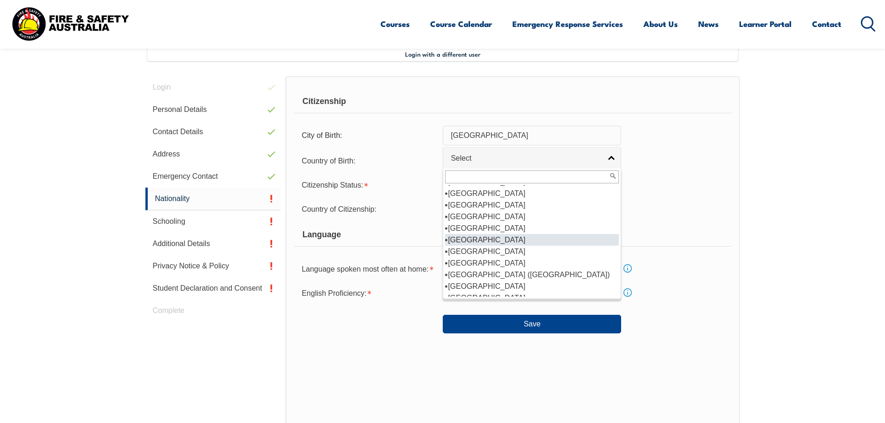
scroll to position [1347, 0]
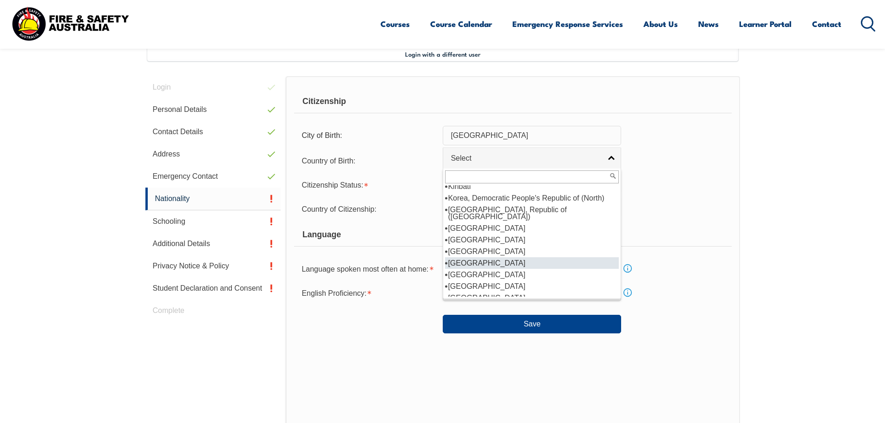
click at [493, 257] on li "[GEOGRAPHIC_DATA]" at bounding box center [532, 263] width 174 height 12
select select "5103"
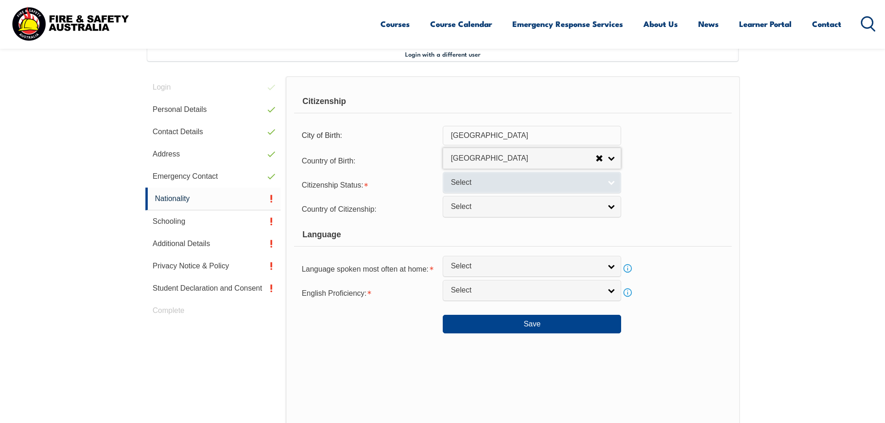
click at [553, 183] on span "Select" at bounding box center [526, 183] width 151 height 10
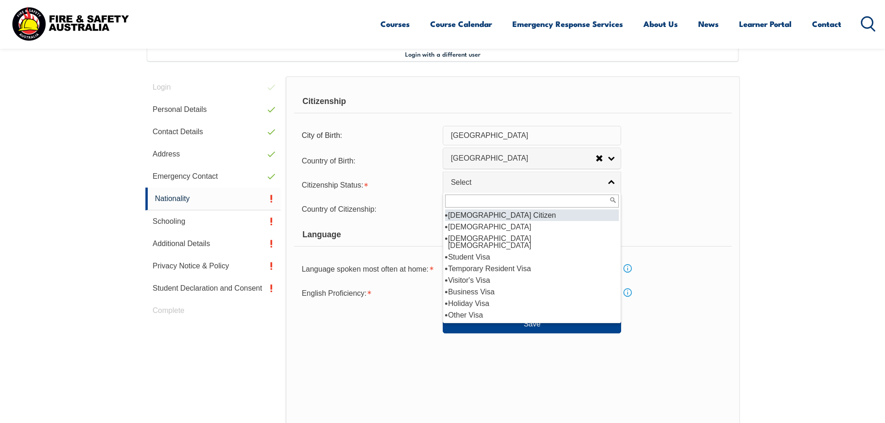
click at [489, 214] on li "[DEMOGRAPHIC_DATA] Citizen" at bounding box center [532, 216] width 174 height 12
select select "1"
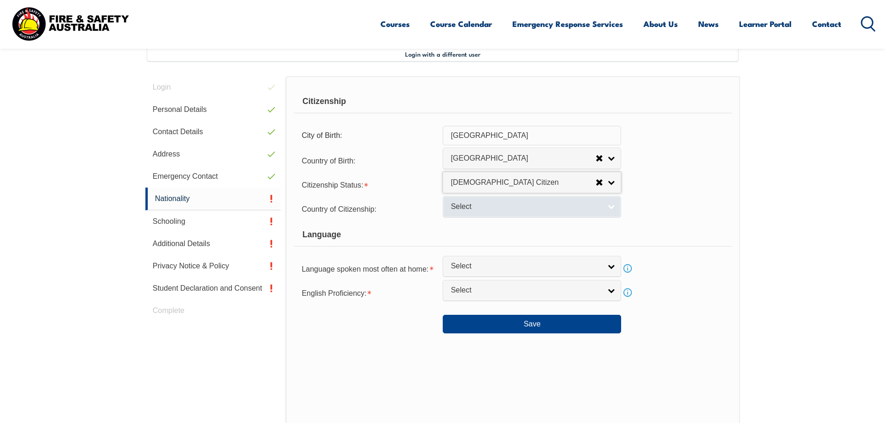
click at [506, 204] on span "Select" at bounding box center [526, 207] width 151 height 10
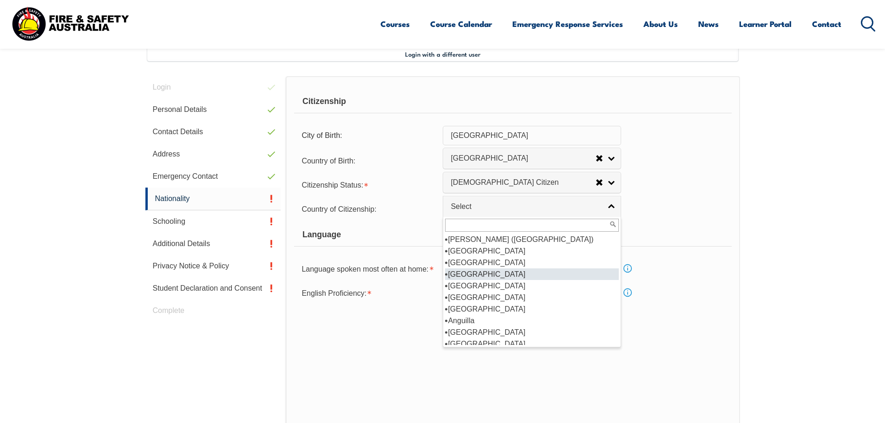
scroll to position [93, 0]
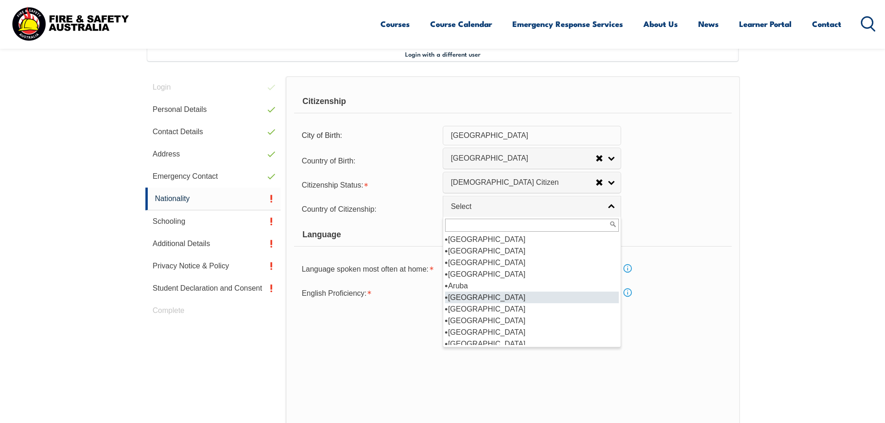
click at [518, 294] on li "[GEOGRAPHIC_DATA]" at bounding box center [532, 298] width 174 height 12
select select "1101"
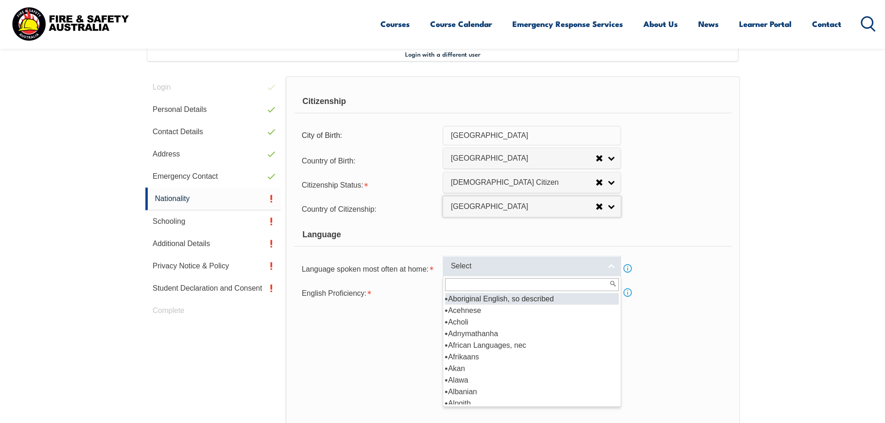
click at [526, 268] on span "Select" at bounding box center [526, 267] width 151 height 10
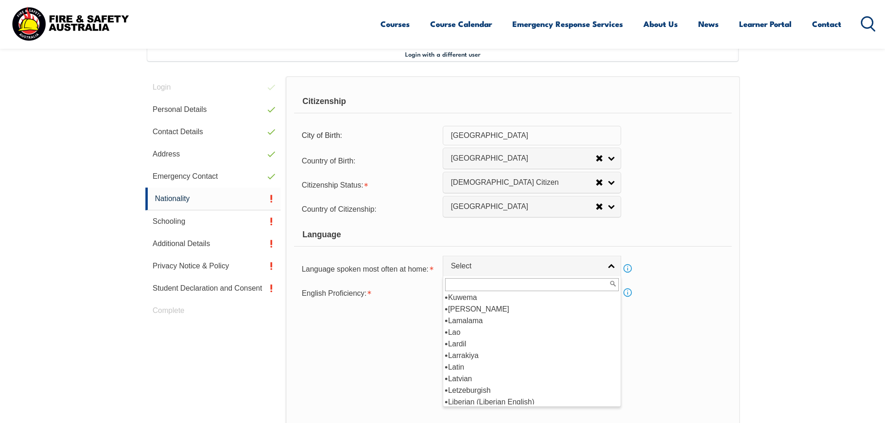
scroll to position [2430, 0]
click at [486, 334] on li "Lao" at bounding box center [532, 339] width 174 height 12
select select "6401"
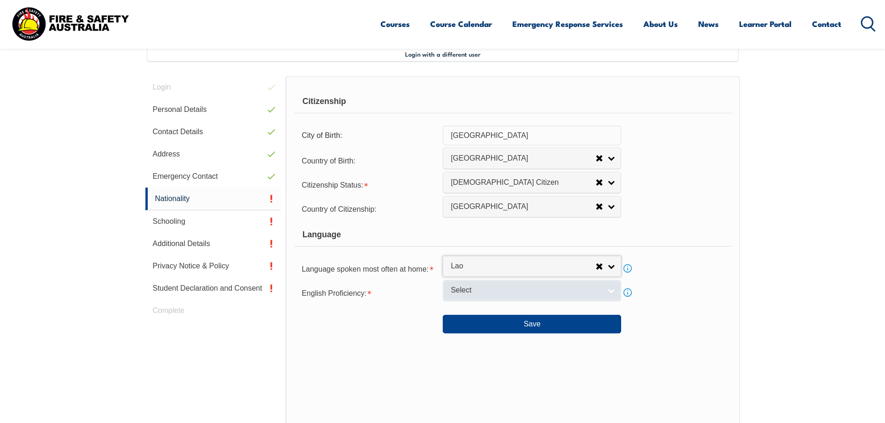
click at [526, 289] on span "Select" at bounding box center [526, 291] width 151 height 10
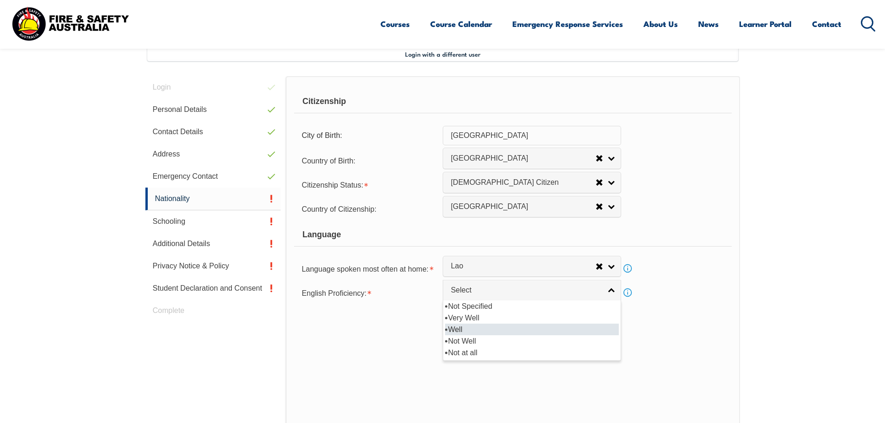
click at [484, 325] on li "Well" at bounding box center [532, 330] width 174 height 12
select select "2"
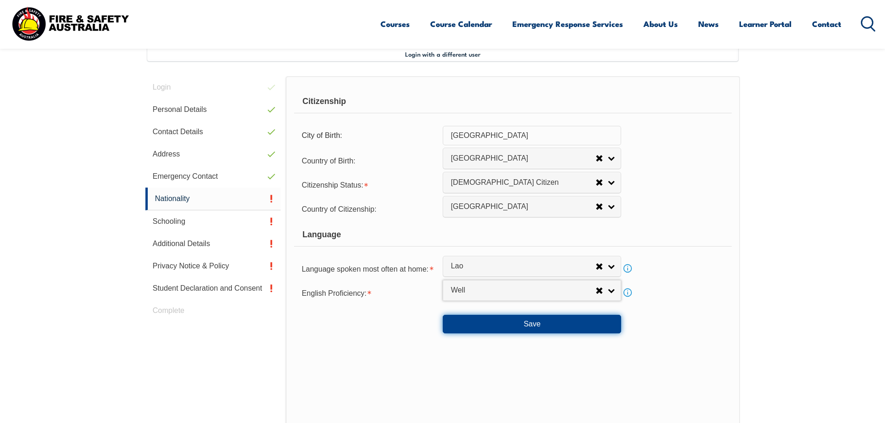
click at [555, 322] on button "Save" at bounding box center [532, 324] width 178 height 19
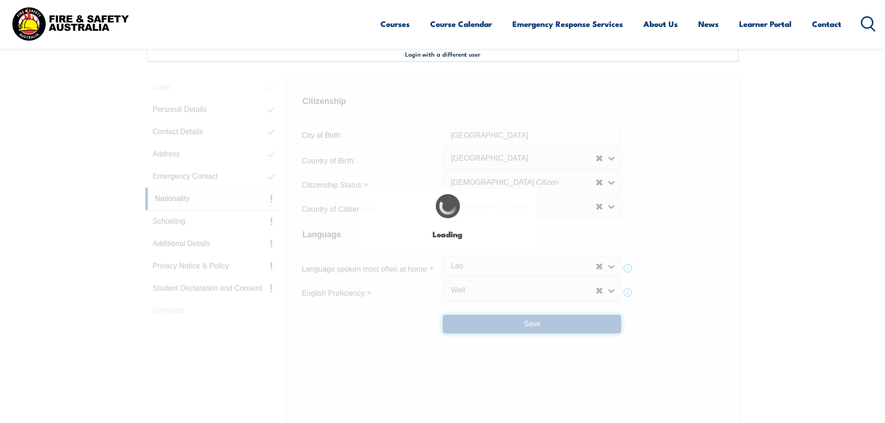
select select "false"
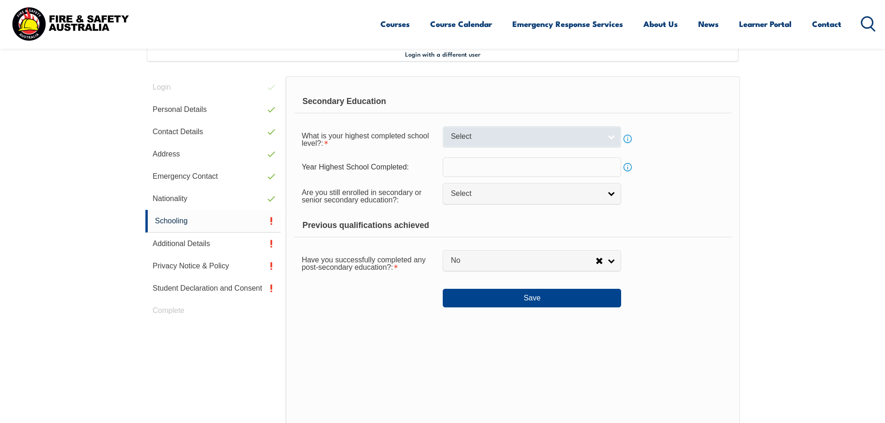
click at [582, 137] on span "Select" at bounding box center [526, 137] width 151 height 10
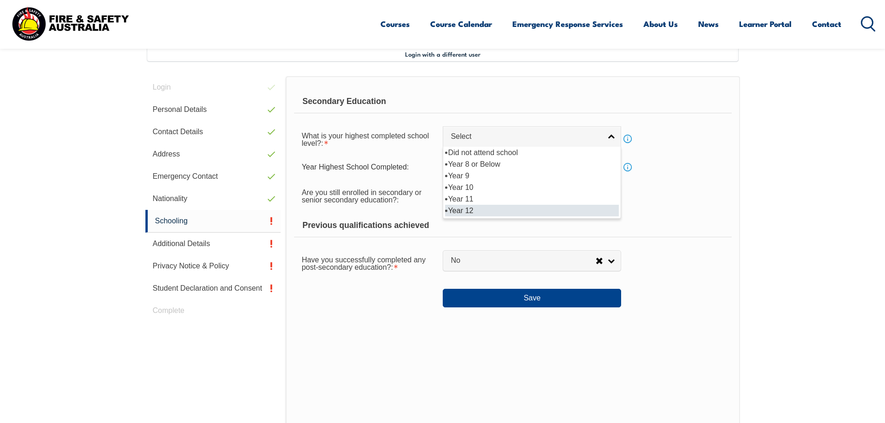
click at [479, 209] on li "Year 12" at bounding box center [532, 211] width 174 height 12
select select "12"
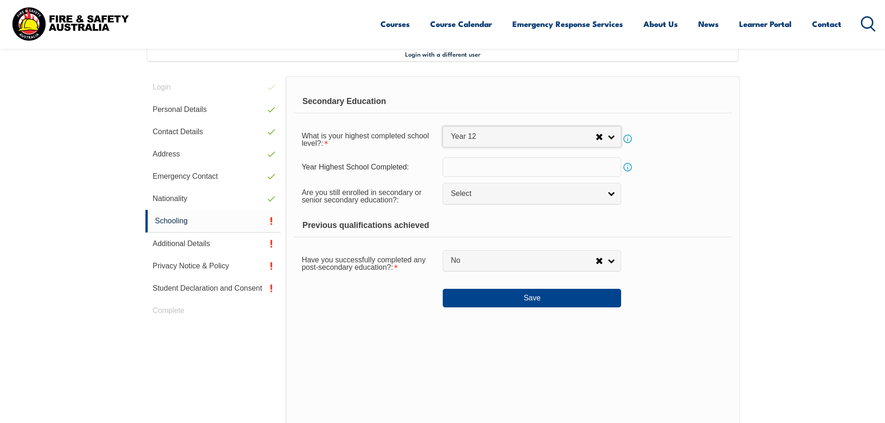
click at [540, 172] on input "text" at bounding box center [532, 168] width 178 height 20
click at [598, 170] on input "text" at bounding box center [532, 168] width 178 height 20
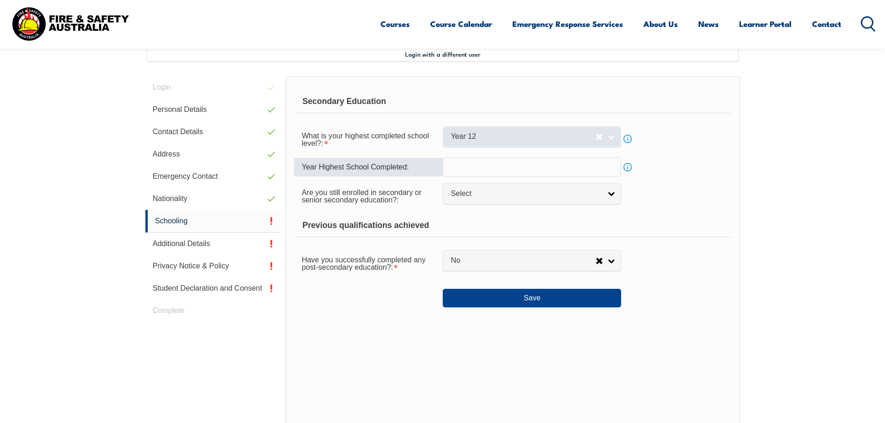
click at [563, 137] on span "Year 12" at bounding box center [523, 137] width 145 height 10
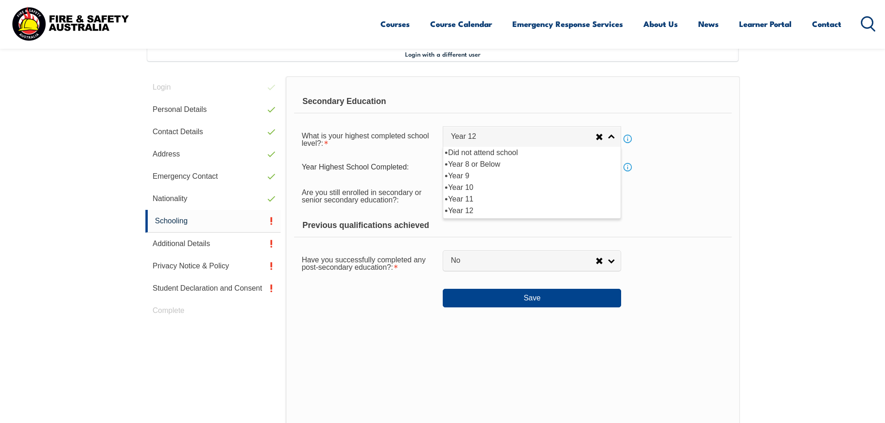
click at [682, 172] on div "Year Highest School Completed: Info" at bounding box center [512, 168] width 437 height 20
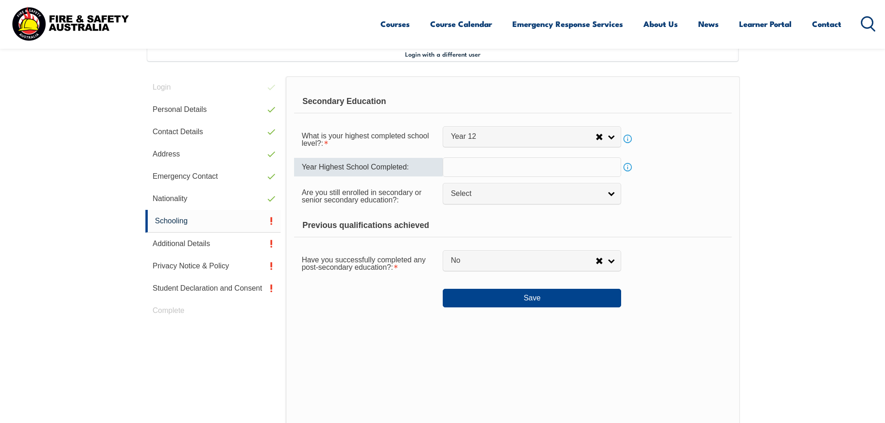
click at [557, 172] on input "text" at bounding box center [532, 168] width 178 height 20
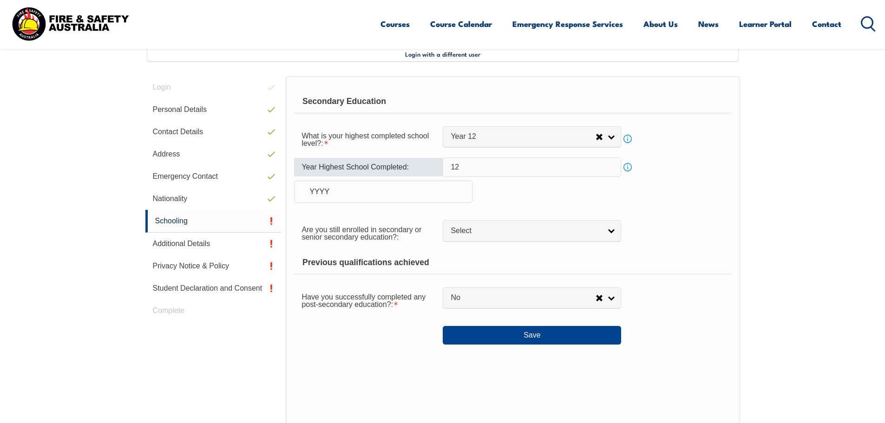
type input "1"
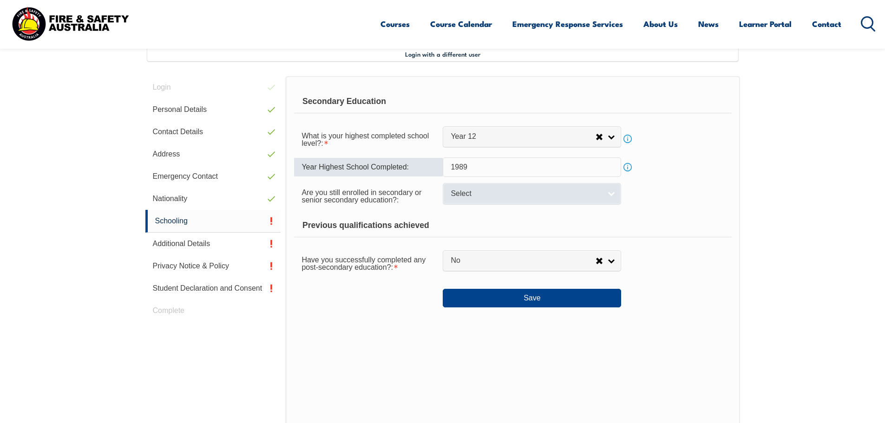
type input "1989"
click at [528, 199] on link "Select" at bounding box center [532, 193] width 178 height 21
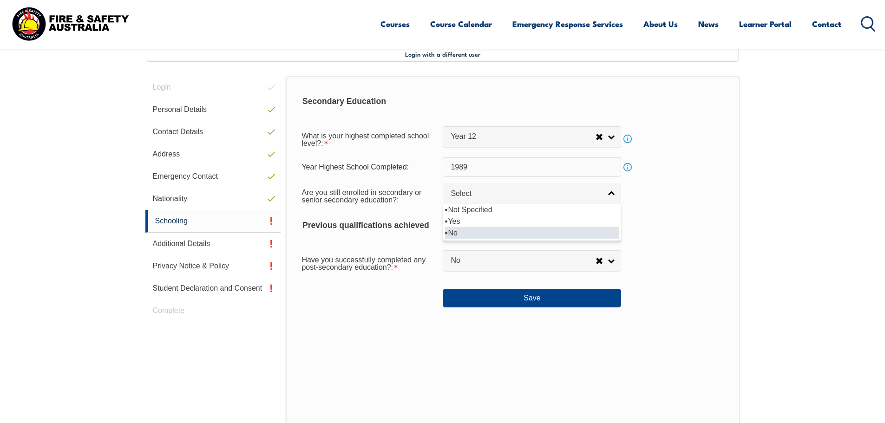
click at [496, 230] on li "No" at bounding box center [532, 233] width 174 height 12
select select "false"
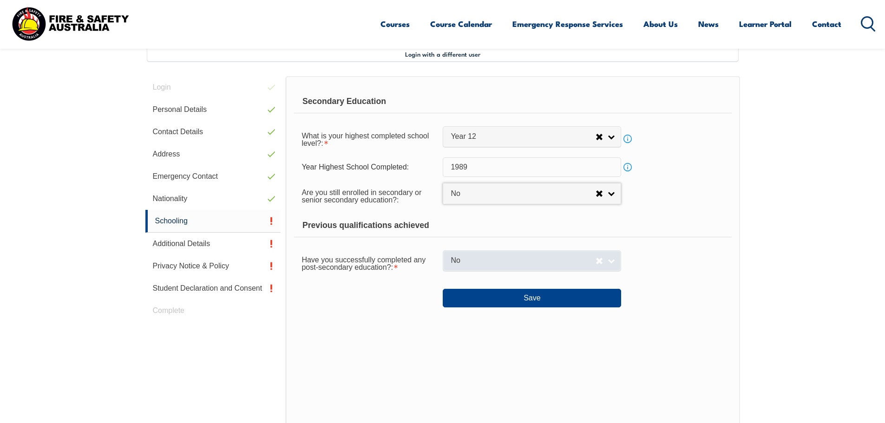
click at [502, 260] on span "No" at bounding box center [523, 261] width 145 height 10
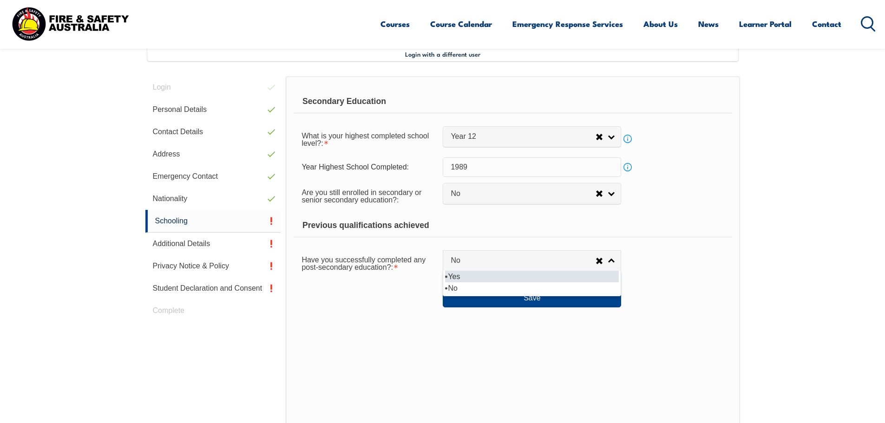
click at [492, 273] on li "Yes" at bounding box center [532, 277] width 174 height 12
select select "true"
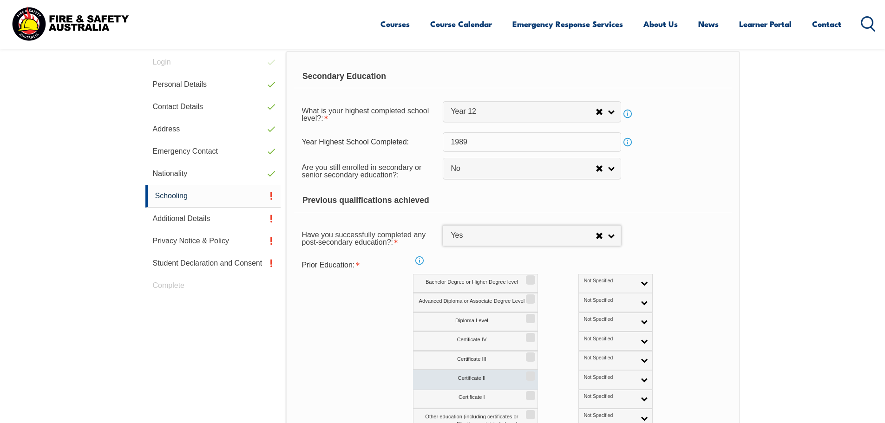
scroll to position [300, 0]
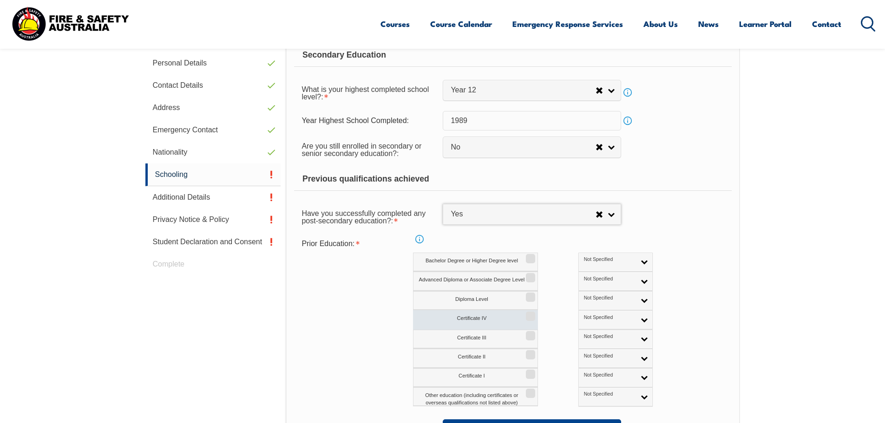
click at [507, 317] on label "Certificate IV" at bounding box center [475, 319] width 125 height 19
click at [526, 314] on input "Certificate IV" at bounding box center [529, 313] width 6 height 1
checkbox input "true"
click at [529, 333] on input "Certificate III" at bounding box center [529, 332] width 6 height 1
checkbox input "true"
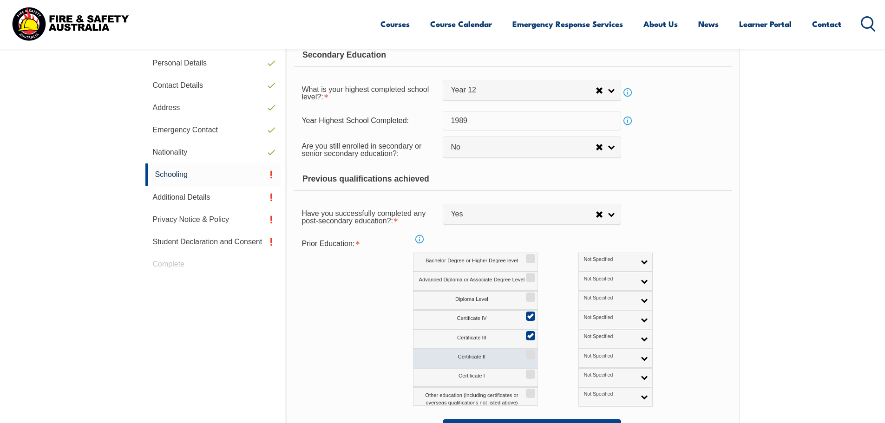
click at [529, 352] on input "Certificate II" at bounding box center [529, 351] width 6 height 1
checkbox input "true"
click at [529, 372] on input "Certificate I" at bounding box center [529, 371] width 6 height 1
checkbox input "true"
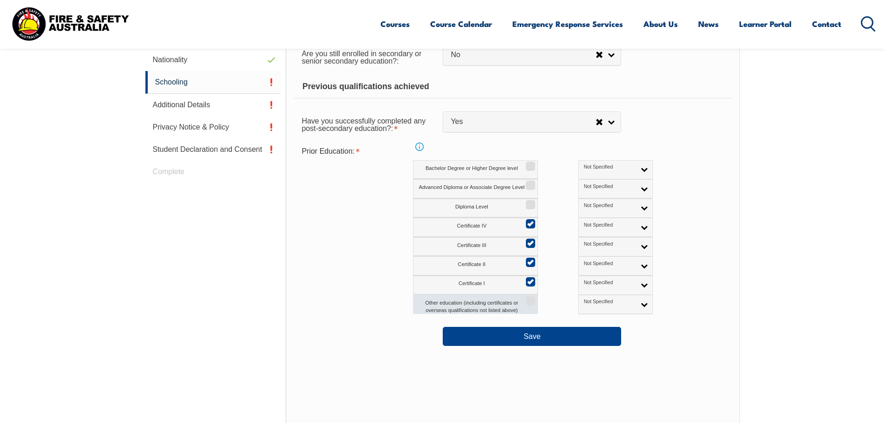
scroll to position [393, 0]
click at [525, 334] on button "Save" at bounding box center [532, 336] width 178 height 19
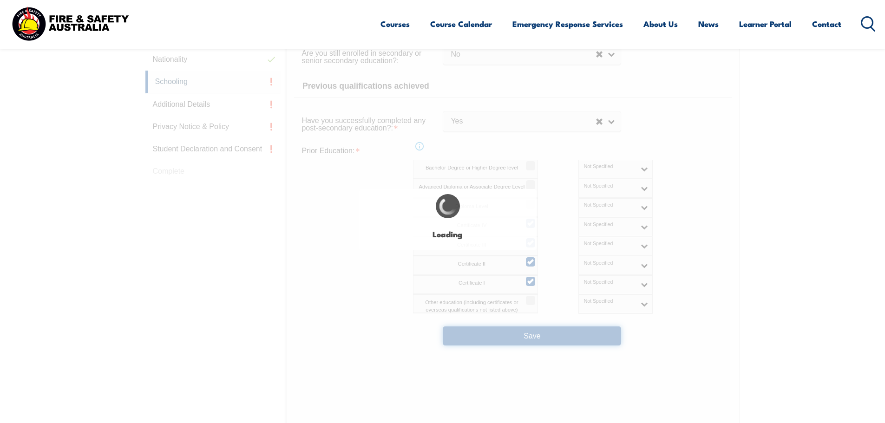
select select
select select "false"
select select "true"
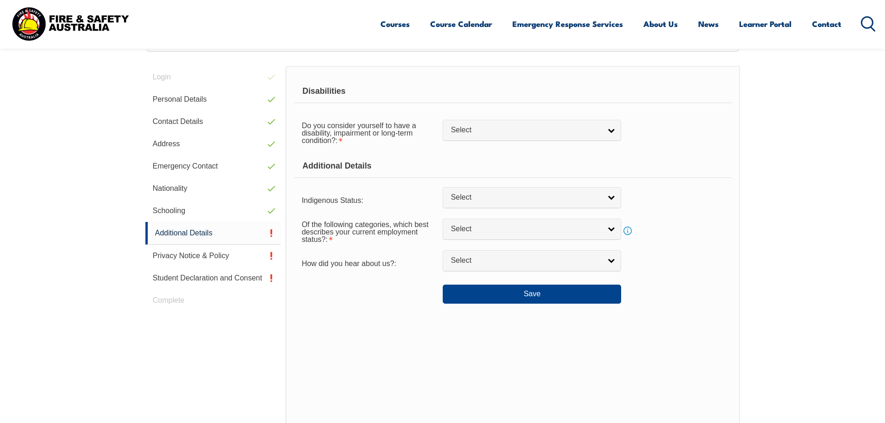
scroll to position [253, 0]
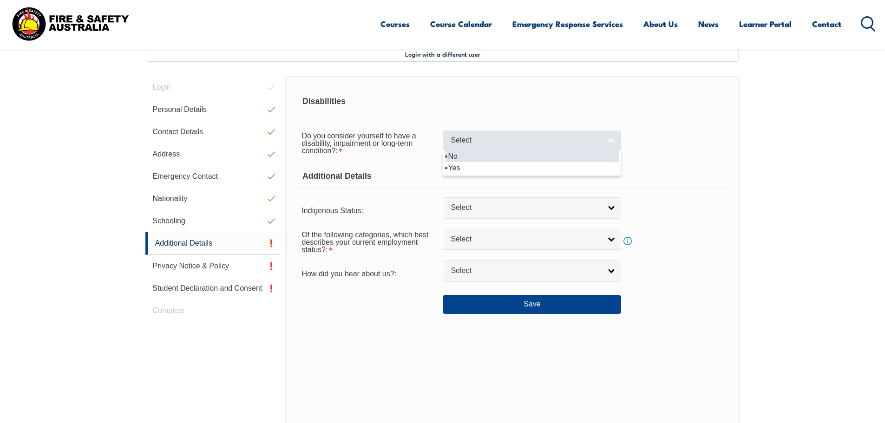
click at [599, 144] on span "Select" at bounding box center [526, 141] width 151 height 10
click at [504, 157] on li "No" at bounding box center [532, 157] width 174 height 12
select select "false"
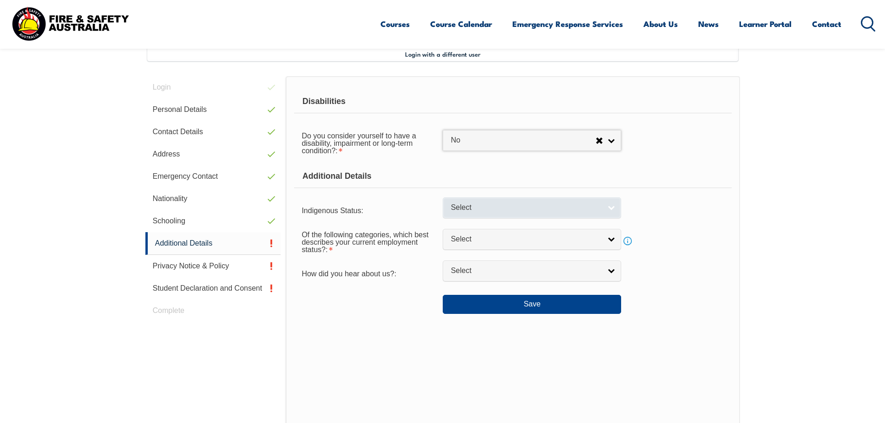
click at [539, 211] on span "Select" at bounding box center [526, 208] width 151 height 10
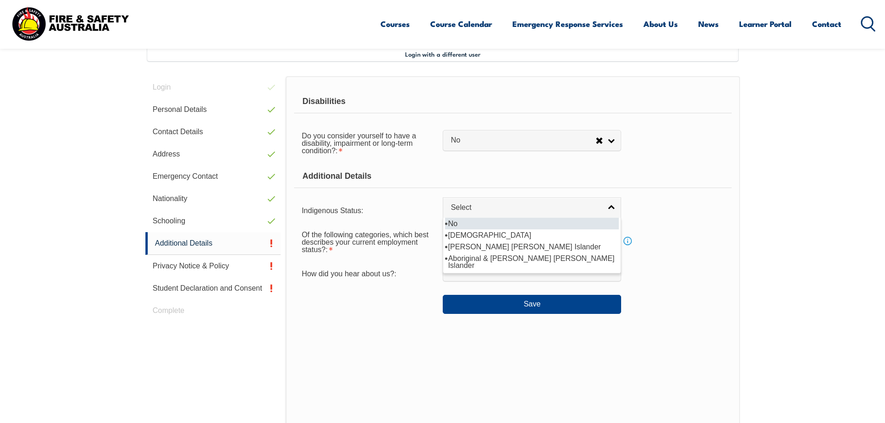
click at [499, 223] on li "No" at bounding box center [532, 224] width 174 height 12
select select "4"
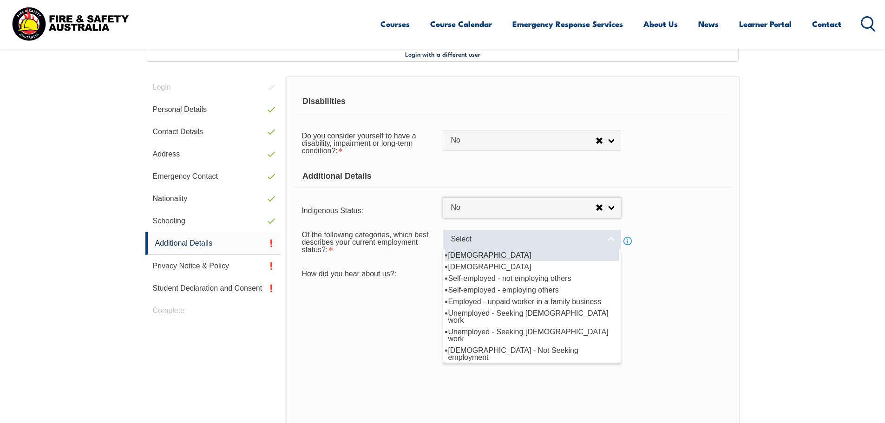
click at [502, 235] on span "Select" at bounding box center [526, 240] width 151 height 10
click at [490, 252] on li "[DEMOGRAPHIC_DATA]" at bounding box center [532, 256] width 174 height 12
select select "1"
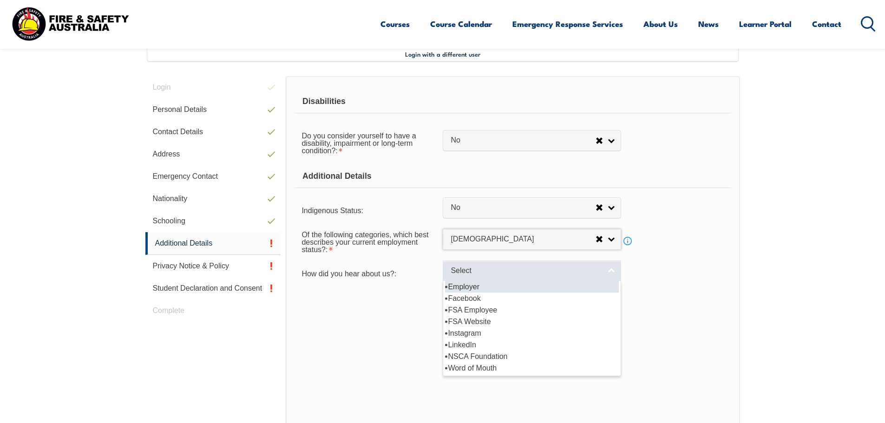
click at [488, 271] on span "Select" at bounding box center [526, 271] width 151 height 10
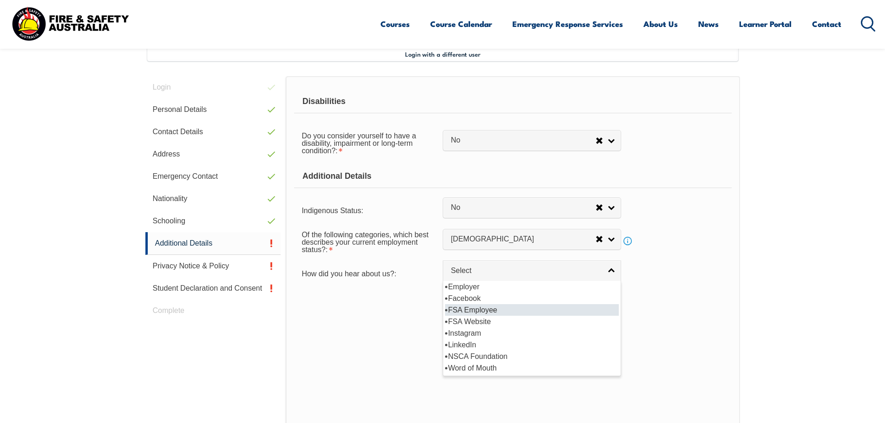
click at [501, 312] on li "FSA Employee" at bounding box center [532, 310] width 174 height 12
select select "8021"
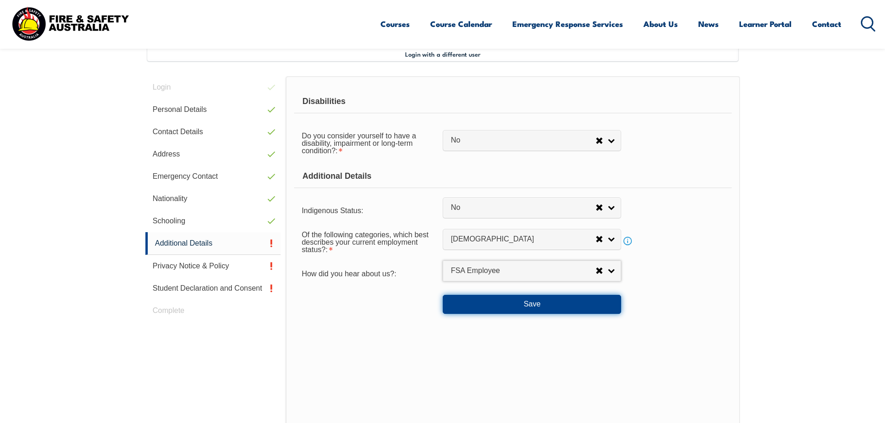
click at [548, 305] on button "Save" at bounding box center [532, 304] width 178 height 19
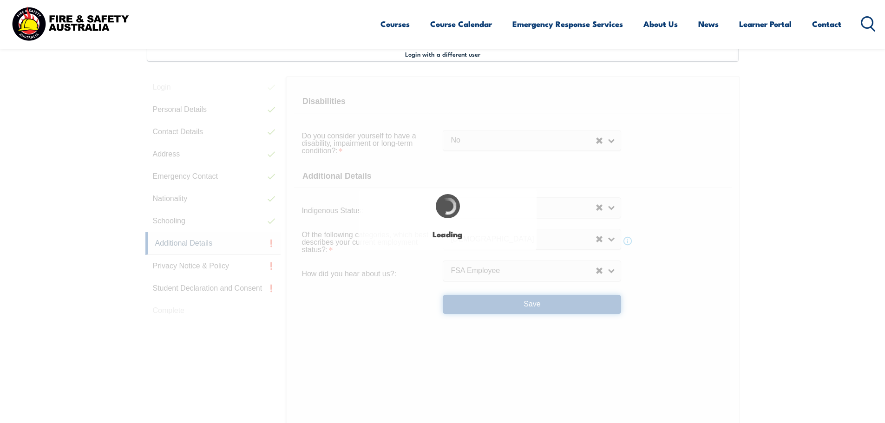
select select "false"
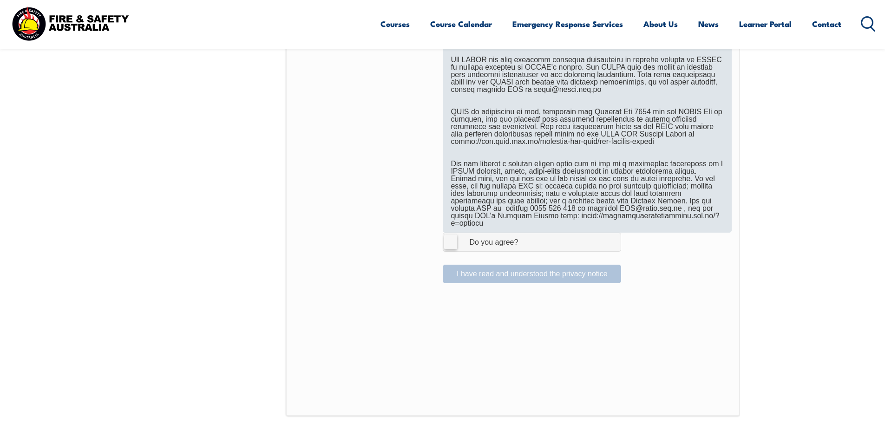
scroll to position [671, 0]
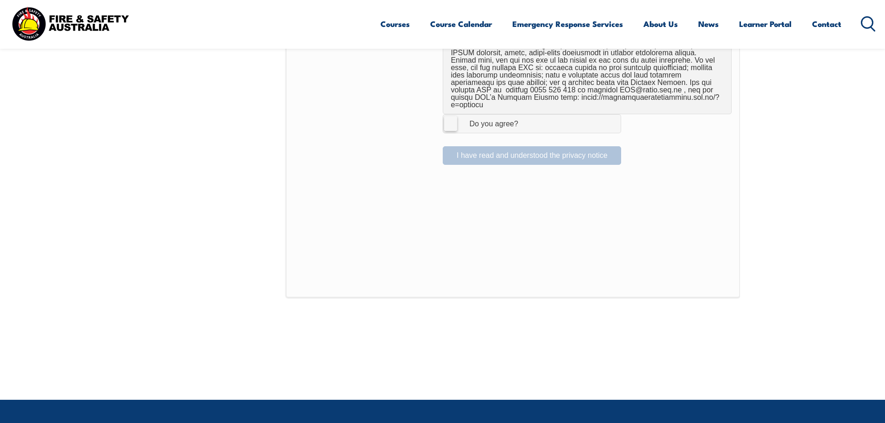
click at [451, 114] on label "I Agree Do you agree?" at bounding box center [532, 123] width 178 height 19
click at [525, 115] on input "I Agree Do you agree?" at bounding box center [533, 124] width 16 height 18
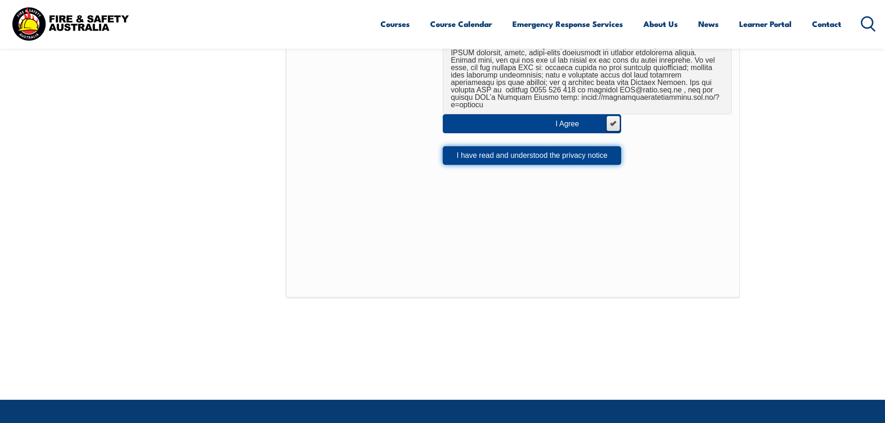
click at [569, 152] on button "I have read and understood the privacy notice" at bounding box center [532, 155] width 178 height 19
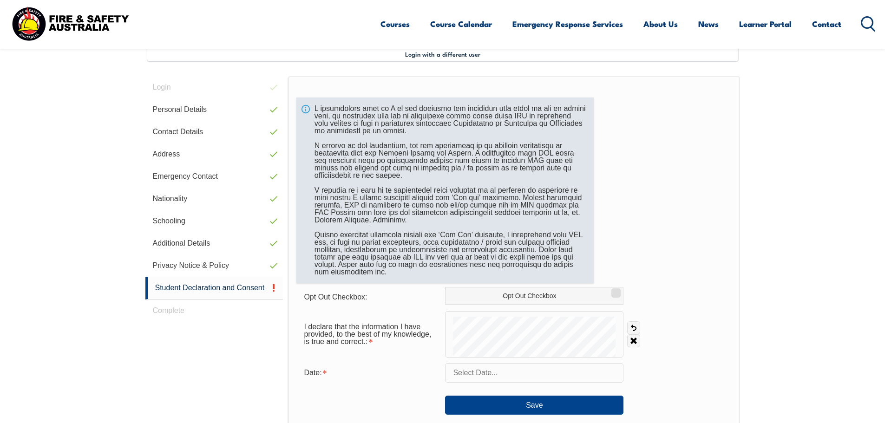
scroll to position [346, 0]
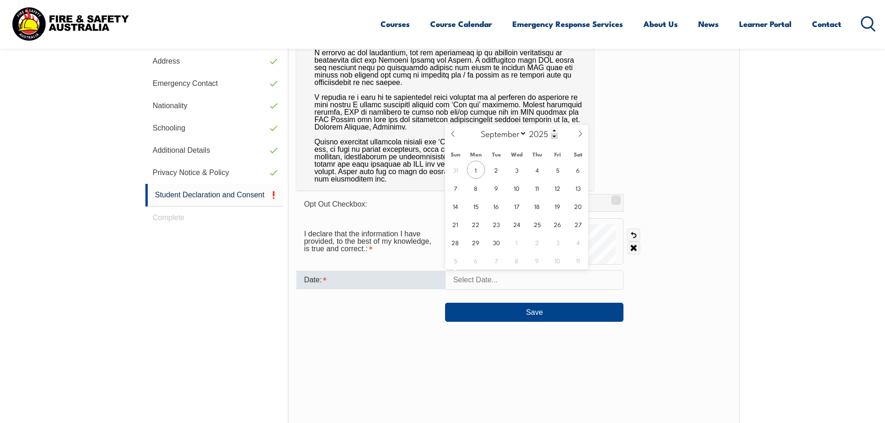
click at [525, 283] on input "text" at bounding box center [534, 280] width 178 height 20
click at [477, 171] on span "1" at bounding box center [476, 170] width 18 height 18
type input "[DATE]"
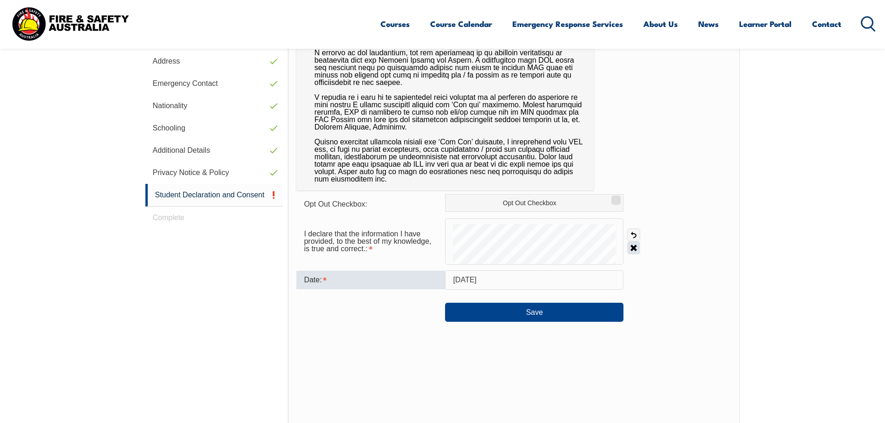
click at [633, 246] on link "Clear" at bounding box center [633, 248] width 13 height 13
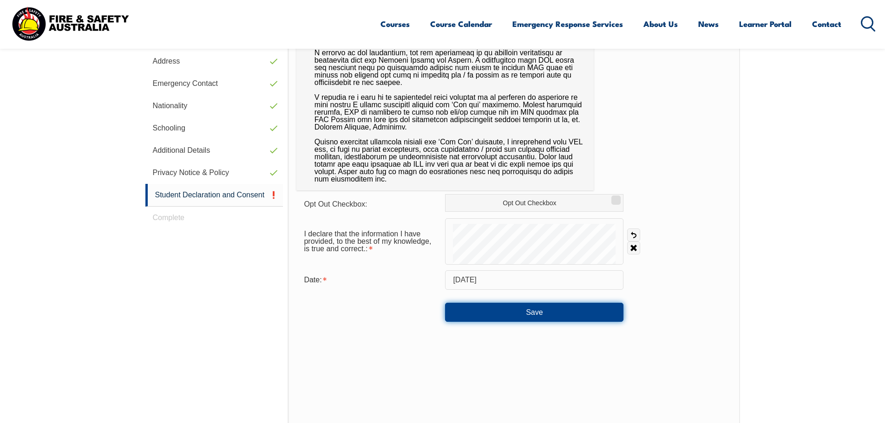
click at [518, 310] on button "Save" at bounding box center [534, 312] width 178 height 19
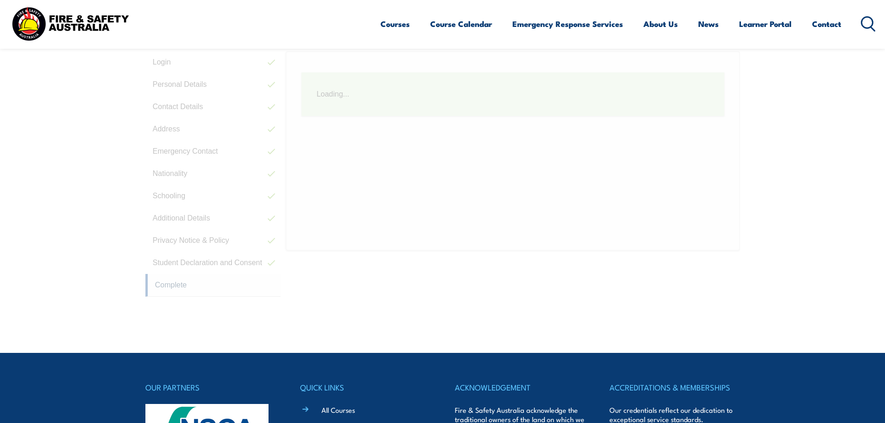
scroll to position [253, 0]
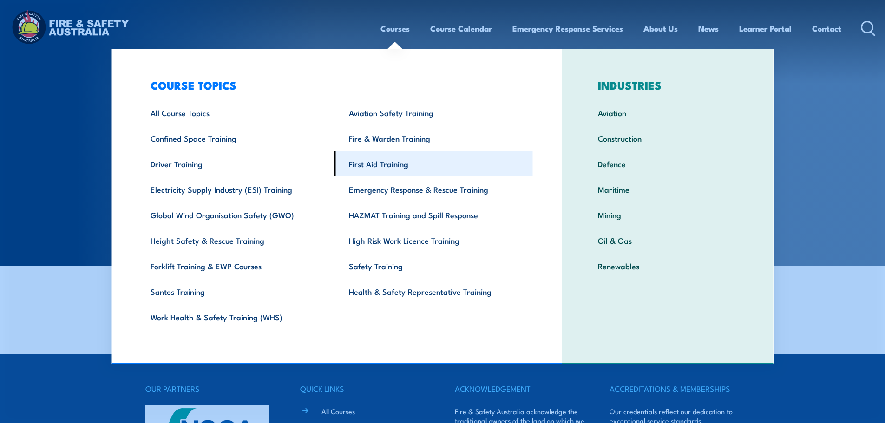
click at [391, 162] on link "First Aid Training" at bounding box center [434, 164] width 198 height 26
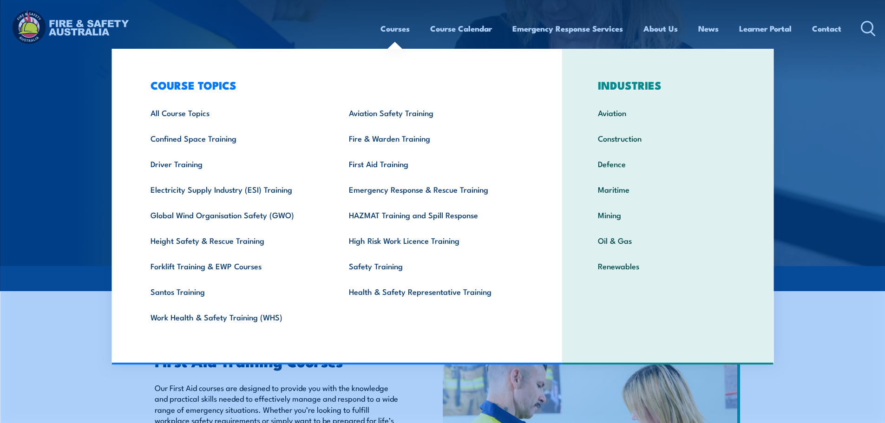
click at [814, 140] on img at bounding box center [442, 133] width 885 height 266
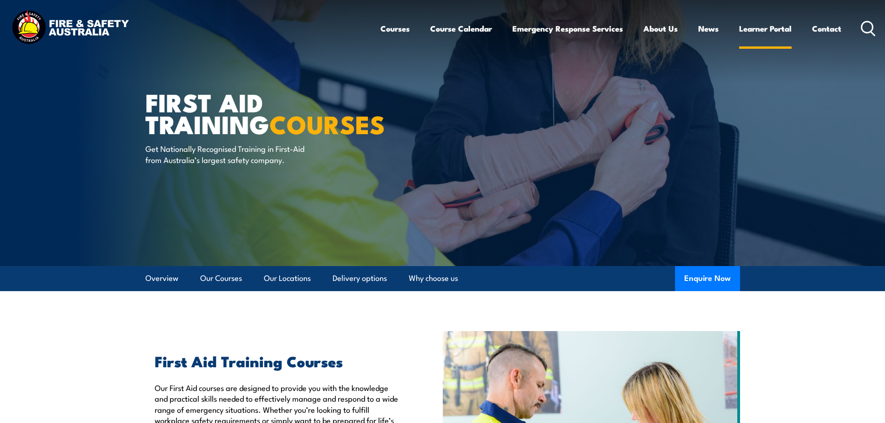
click at [772, 28] on link "Learner Portal" at bounding box center [765, 28] width 53 height 25
